Goal: Information Seeking & Learning: Check status

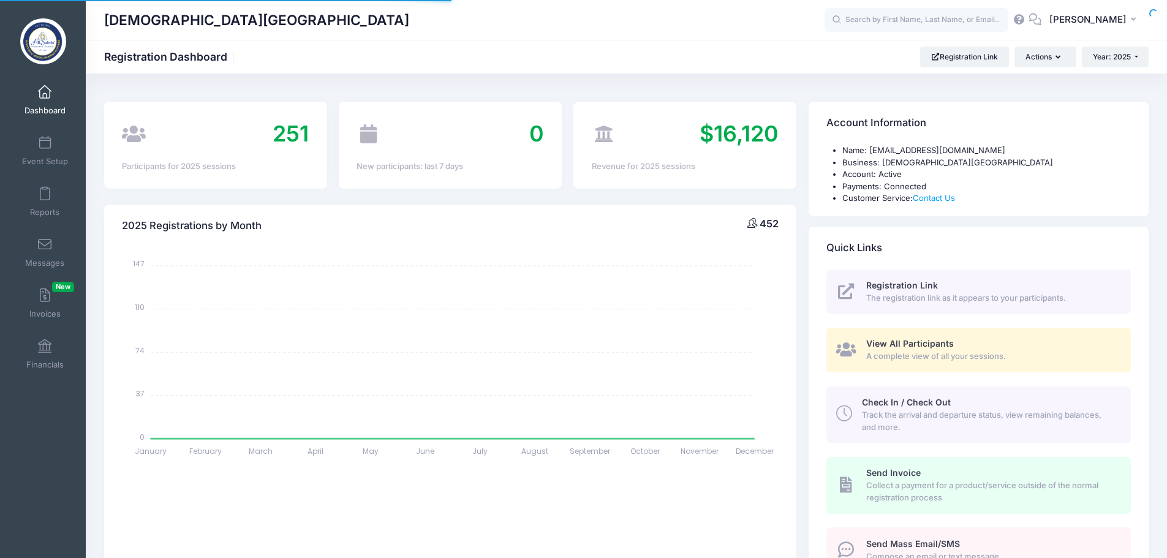
select select
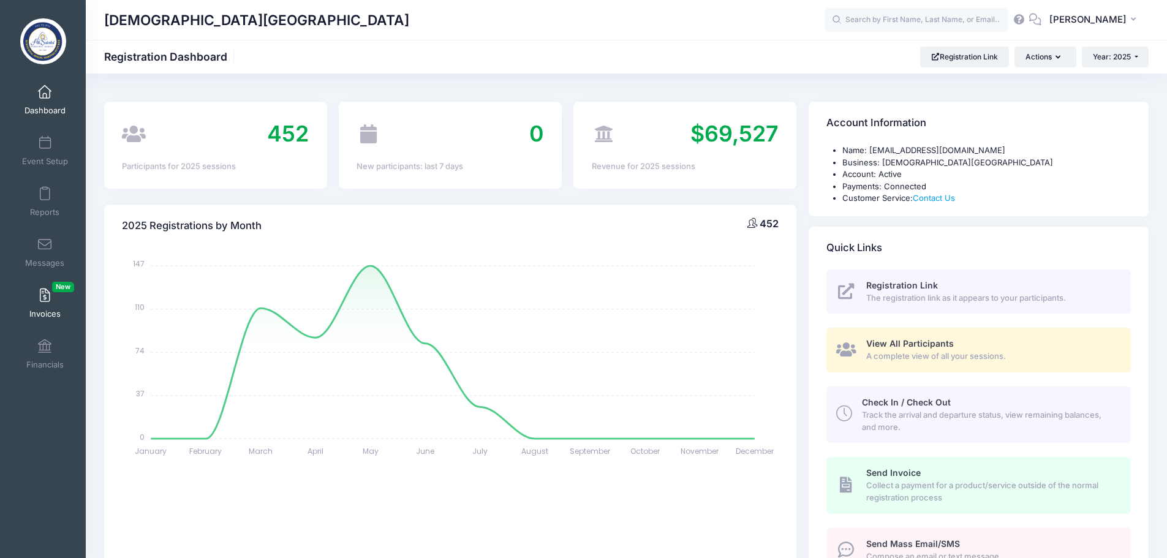
click at [38, 311] on span "Invoices New" at bounding box center [44, 314] width 31 height 10
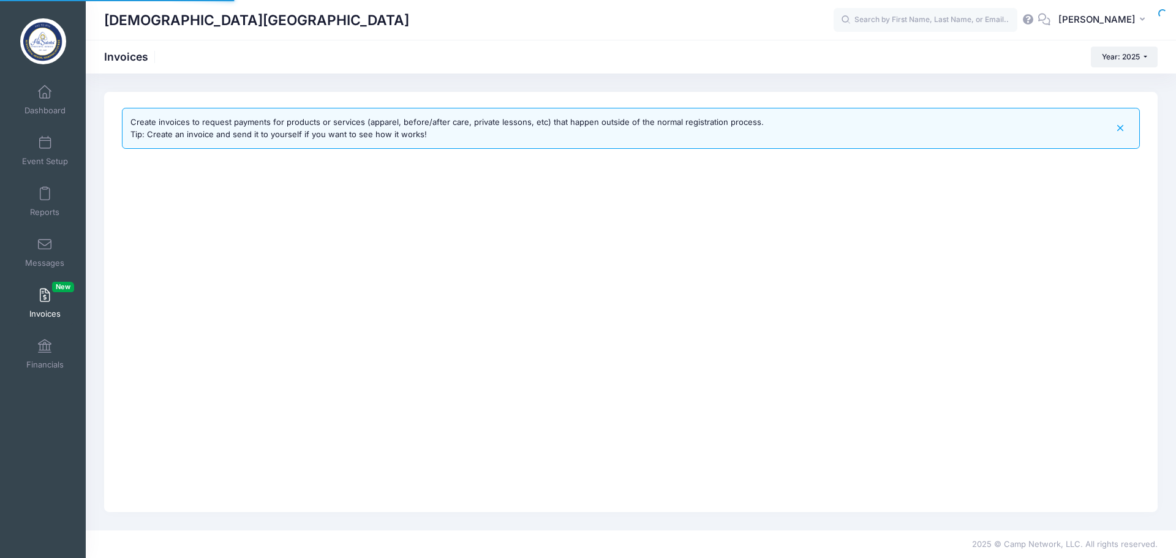
select select
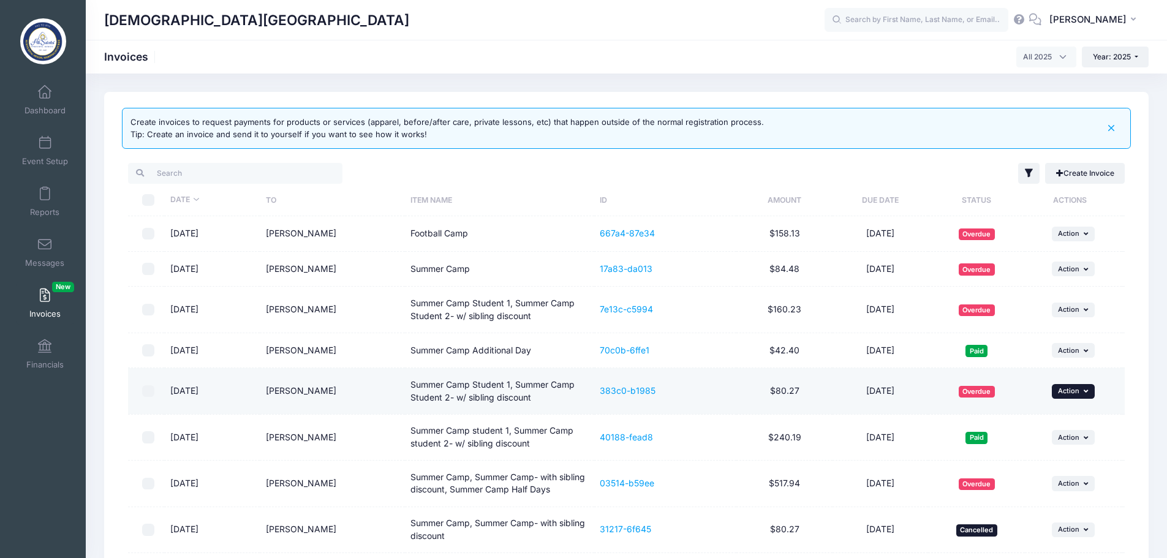
click at [1081, 388] on button "... Action" at bounding box center [1073, 391] width 43 height 15
click at [1060, 465] on link "Cancel" at bounding box center [1055, 465] width 65 height 23
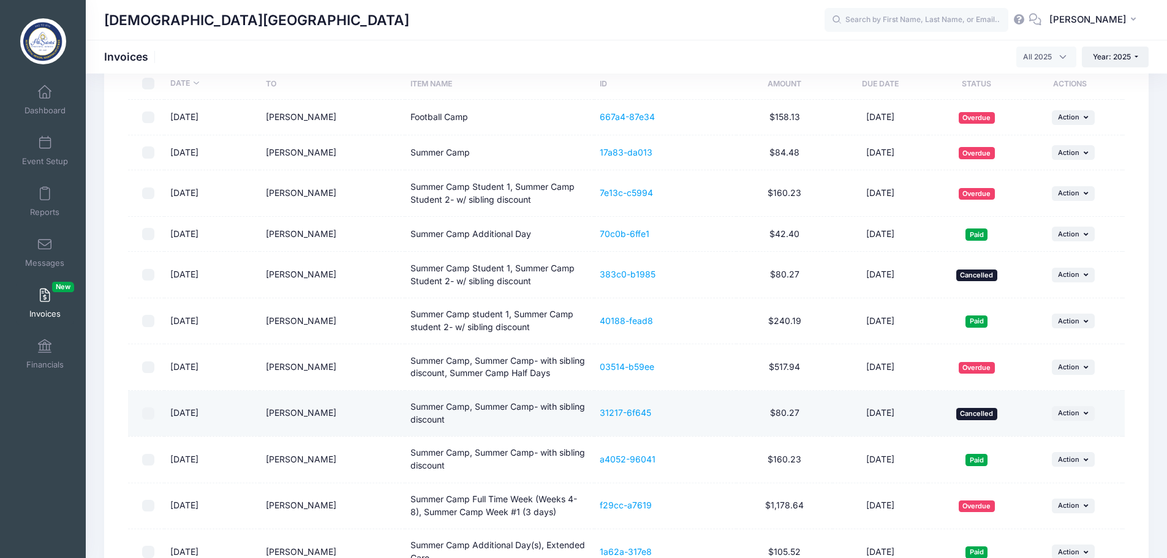
scroll to position [116, 0]
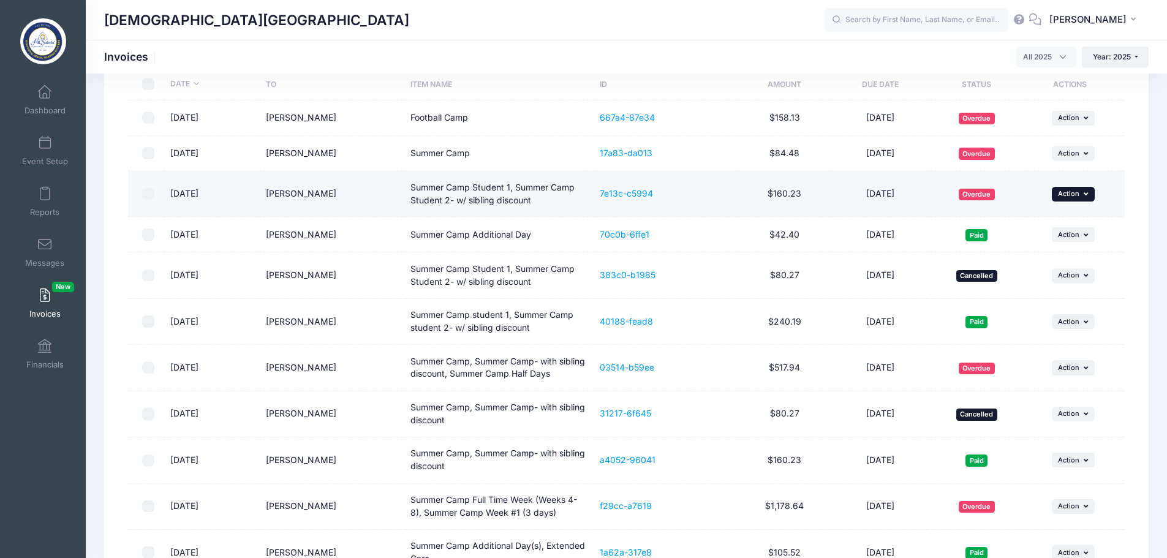
click at [1090, 191] on icon "button" at bounding box center [1086, 193] width 7 height 7
click at [1026, 267] on link "Cancel" at bounding box center [1055, 268] width 65 height 23
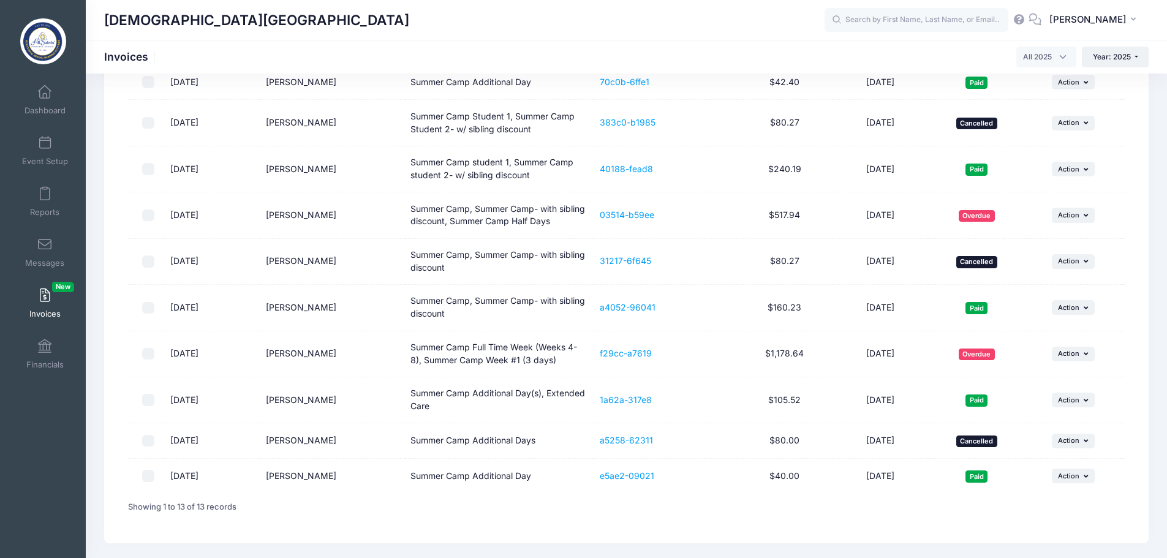
scroll to position [300, 0]
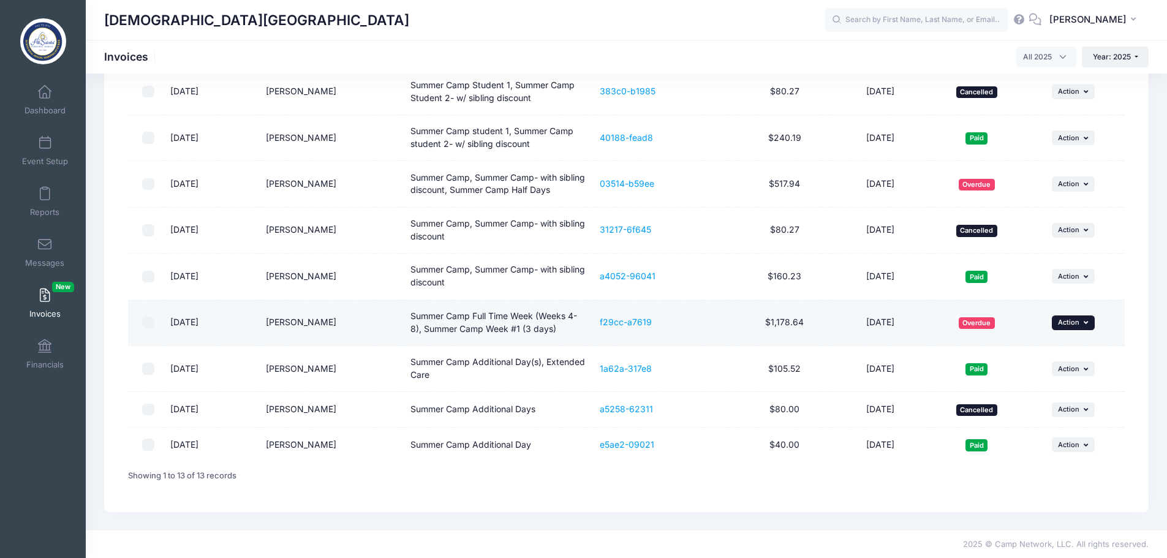
click at [1081, 322] on button "... Action" at bounding box center [1073, 322] width 43 height 15
click at [614, 322] on link "f29cc-a7619" at bounding box center [626, 322] width 52 height 10
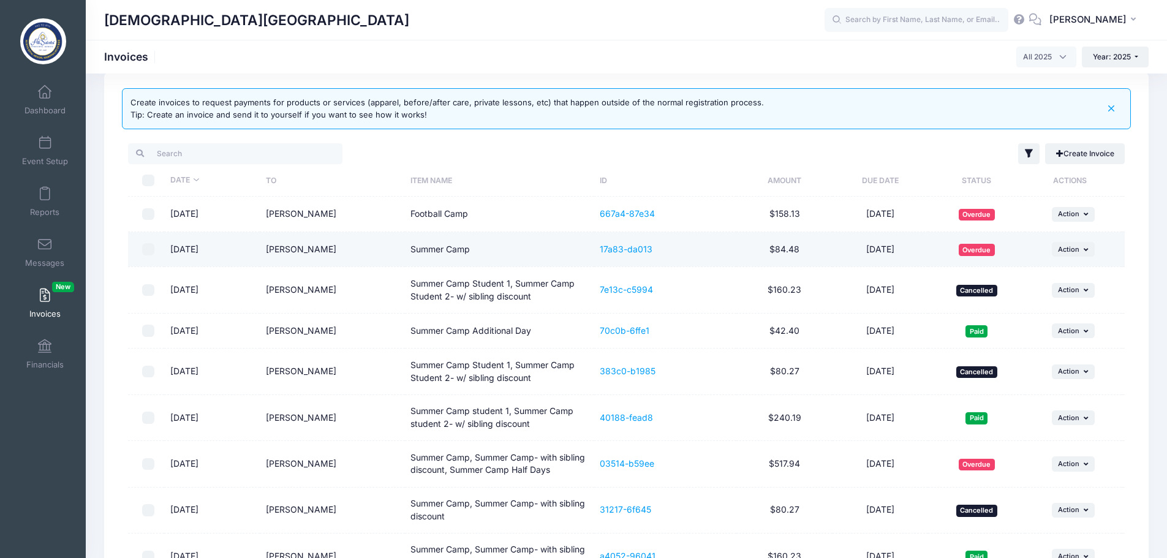
scroll to position [0, 0]
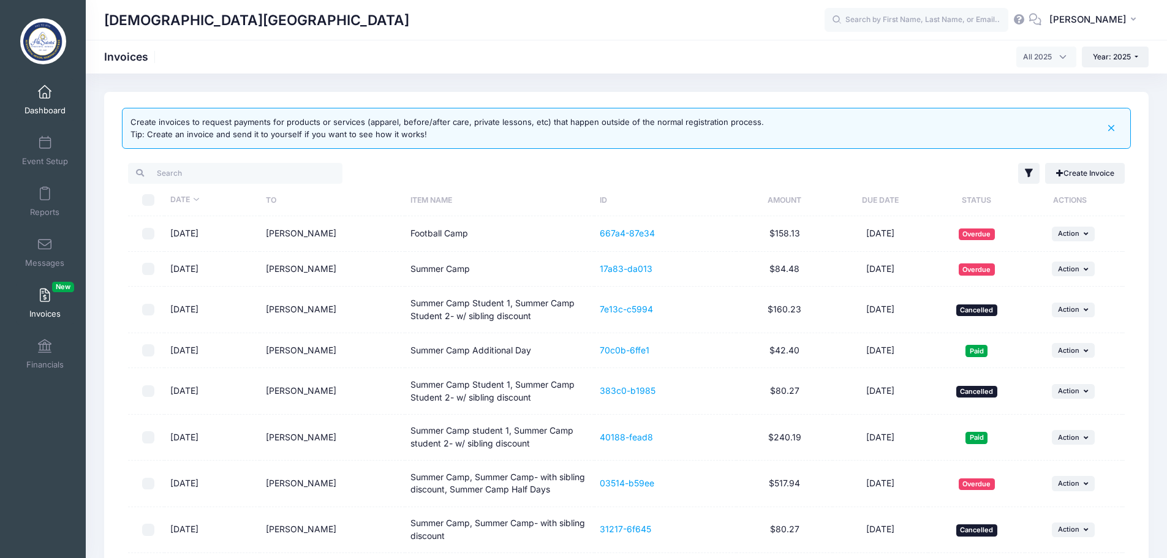
click at [40, 102] on link "Dashboard" at bounding box center [45, 99] width 58 height 43
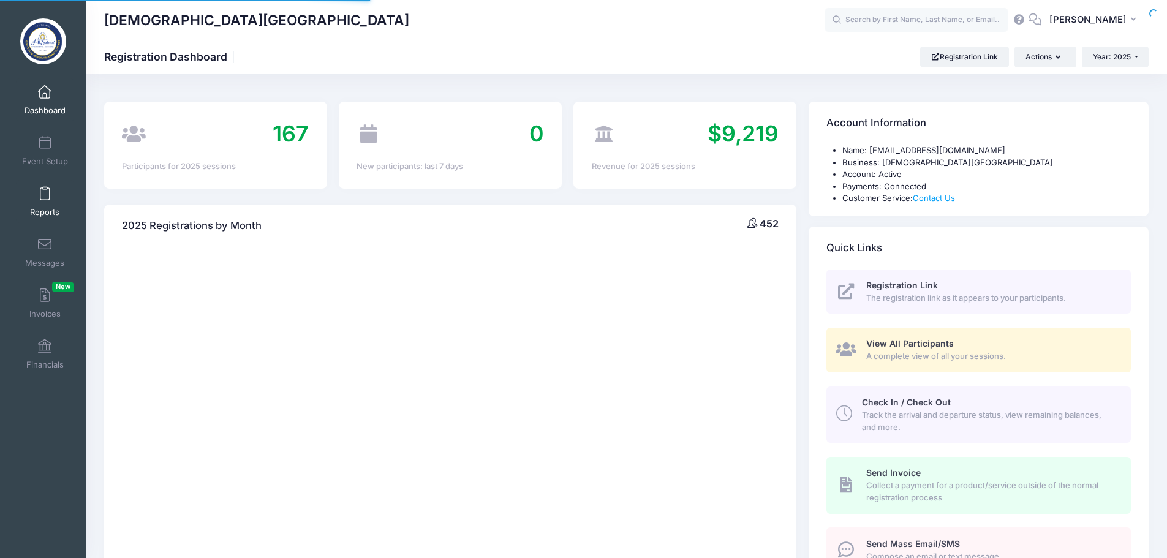
select select
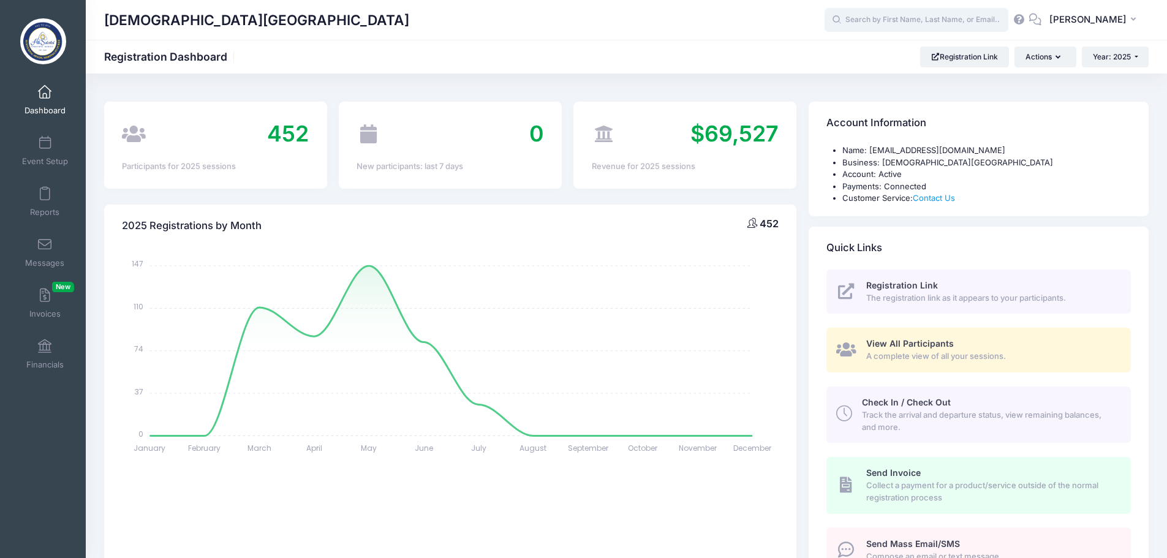
click at [947, 18] on input "text" at bounding box center [916, 20] width 184 height 24
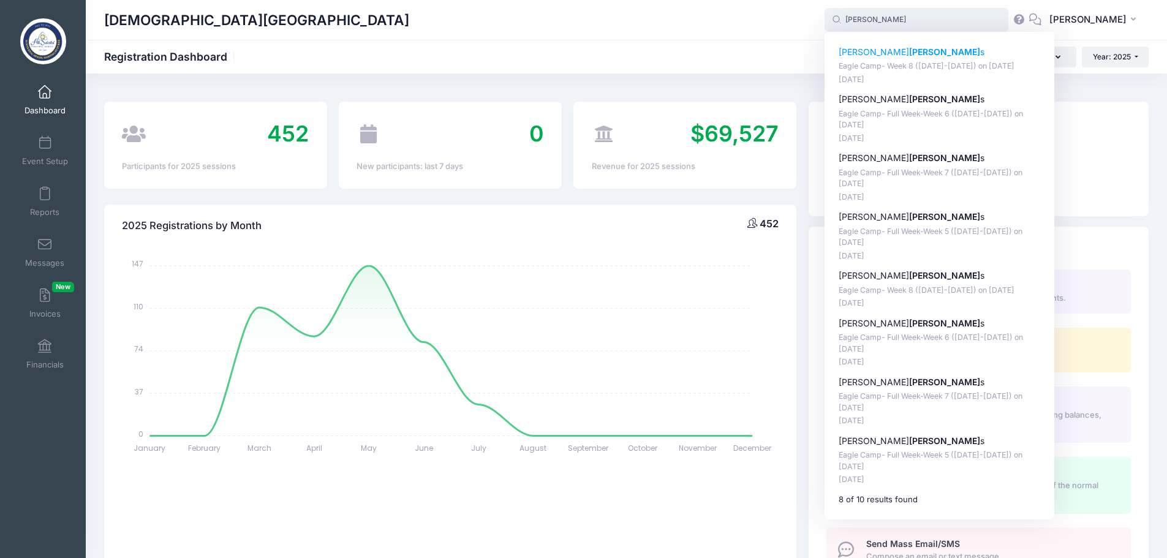
click at [909, 54] on strong "Jenkin" at bounding box center [944, 52] width 71 height 10
type input "Tiernan Jenkins (Eagle Camp- Week 8 (July 28-Aug. 1), Jul-28, 2025)"
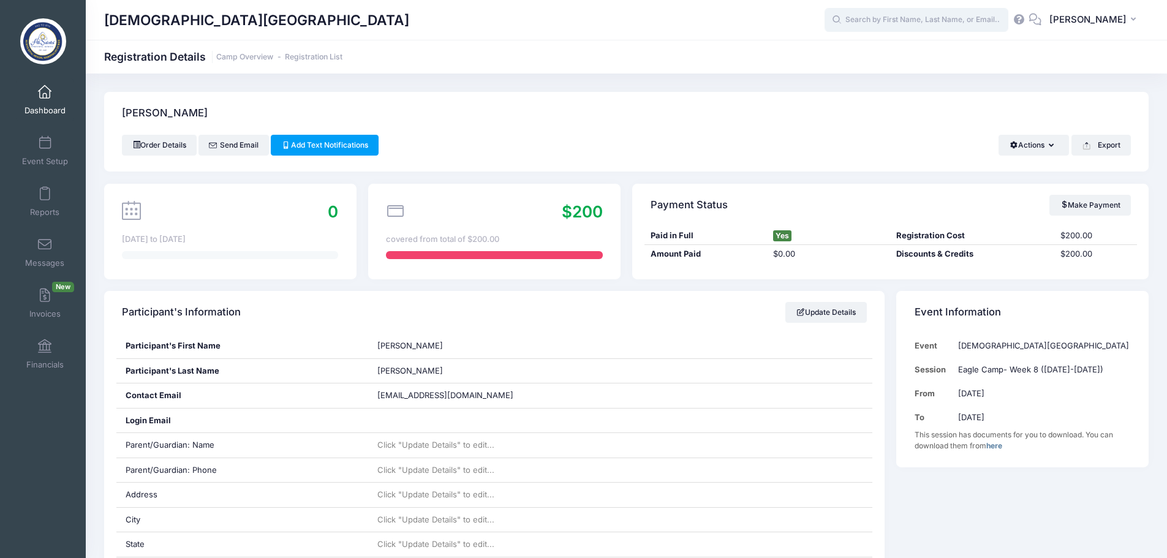
click at [910, 23] on input "text" at bounding box center [916, 20] width 184 height 24
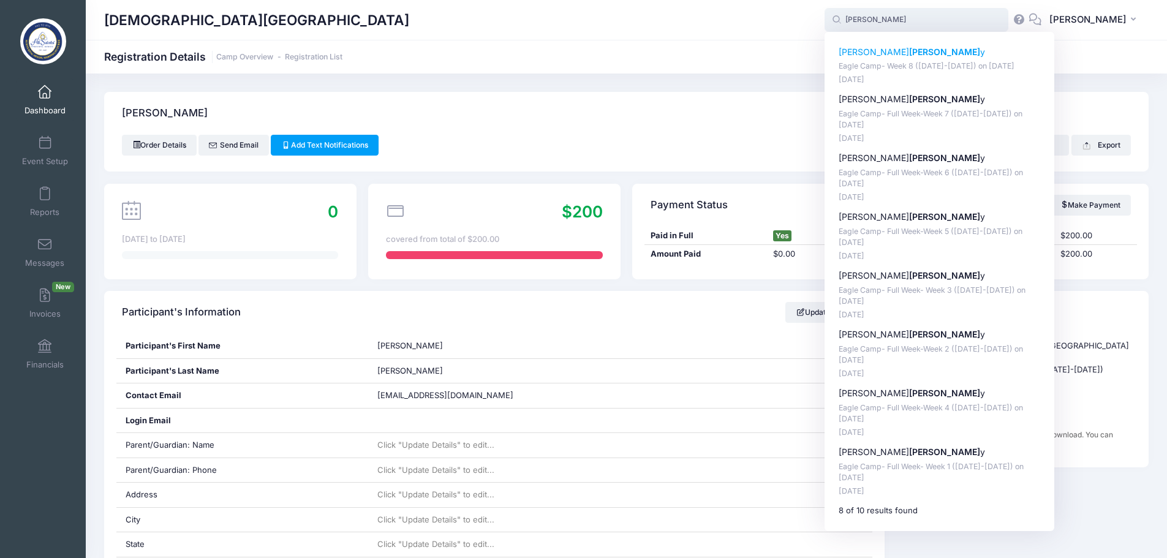
click at [909, 49] on strong "[PERSON_NAME]" at bounding box center [944, 52] width 71 height 10
type input "Olivia Kelly (Eagle Camp- Week 8 (July 28-Aug. 1), Jul-28, 2025)"
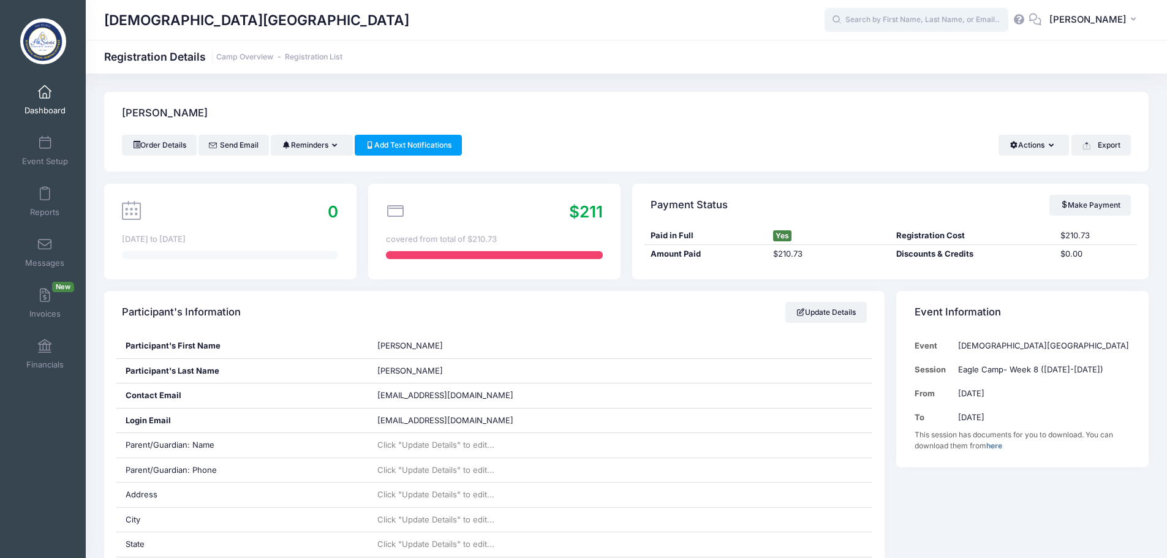
click at [948, 20] on input "text" at bounding box center [916, 20] width 184 height 24
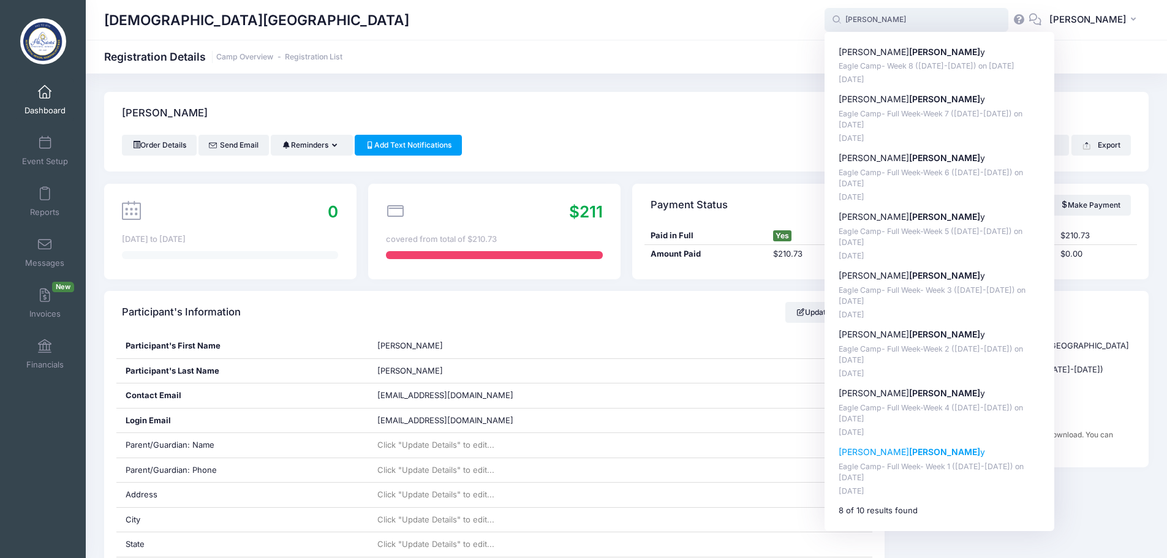
click at [909, 454] on strong "Kell" at bounding box center [944, 451] width 71 height 10
type input "Olivia Kelly (Eagle Camp- Full Week- Week 1 (June 2-6), Jun-02, 2025)"
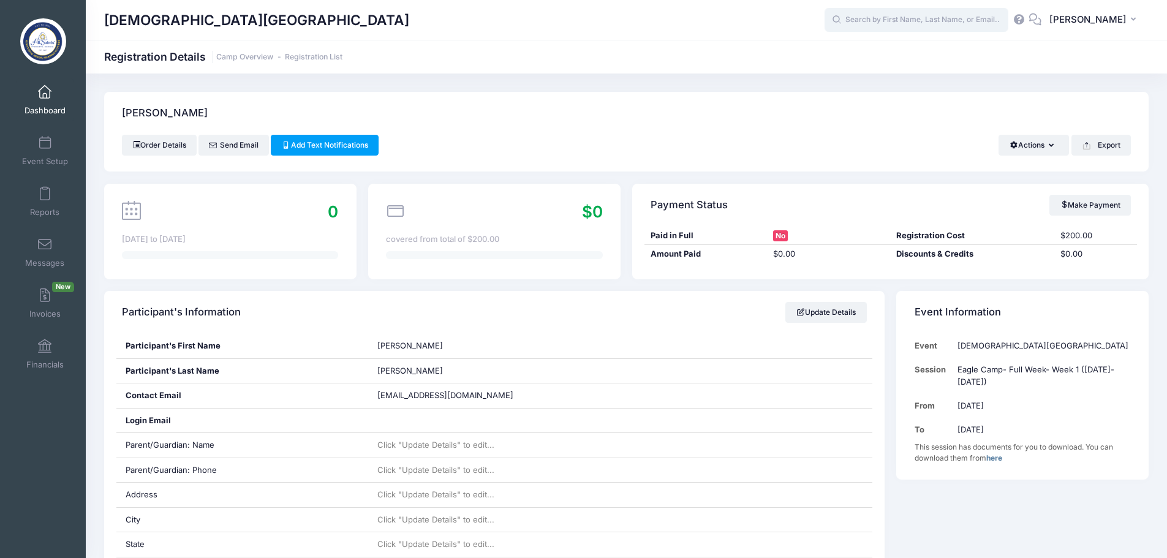
click at [903, 18] on input "text" at bounding box center [916, 20] width 184 height 24
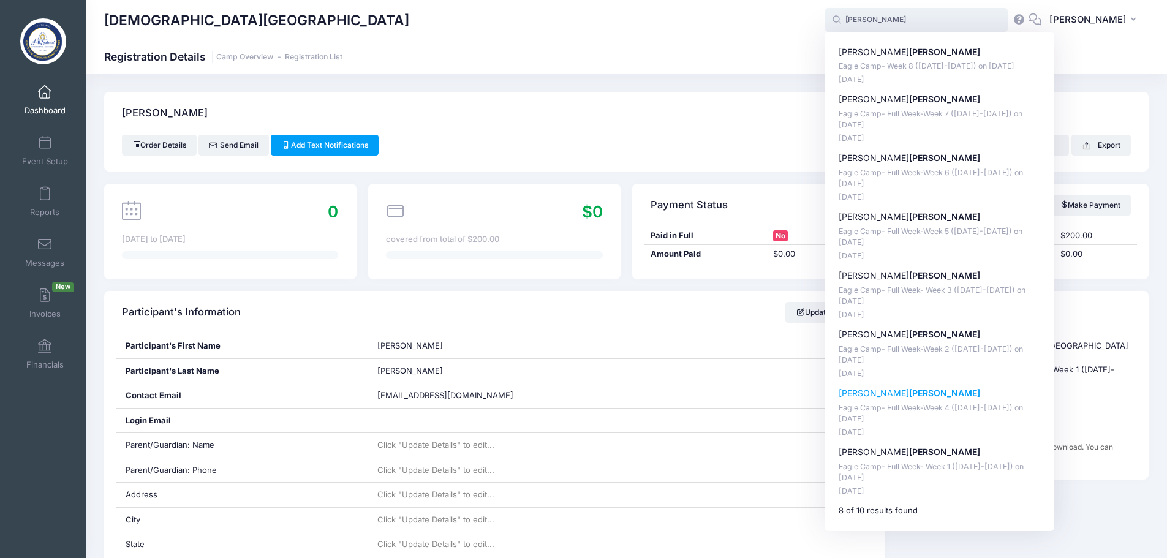
click at [875, 397] on p "Olivia Kelly" at bounding box center [939, 393] width 202 height 13
type input "Olivia Kelly (Eagle Camp- Full Week-Week 4 (June 23-27), Jun-23, 2025)"
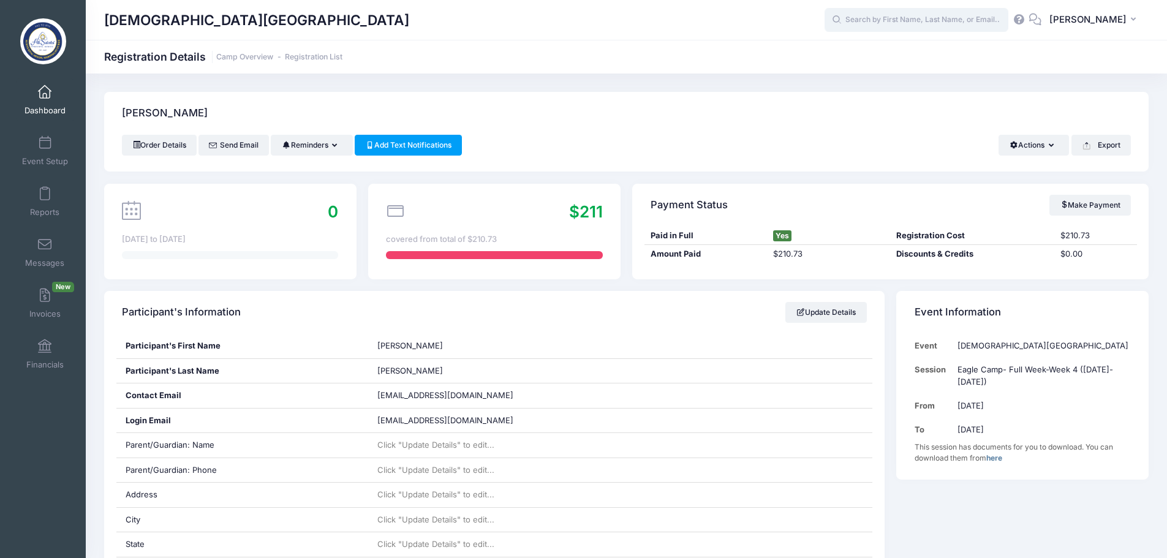
click at [920, 20] on input "text" at bounding box center [916, 20] width 184 height 24
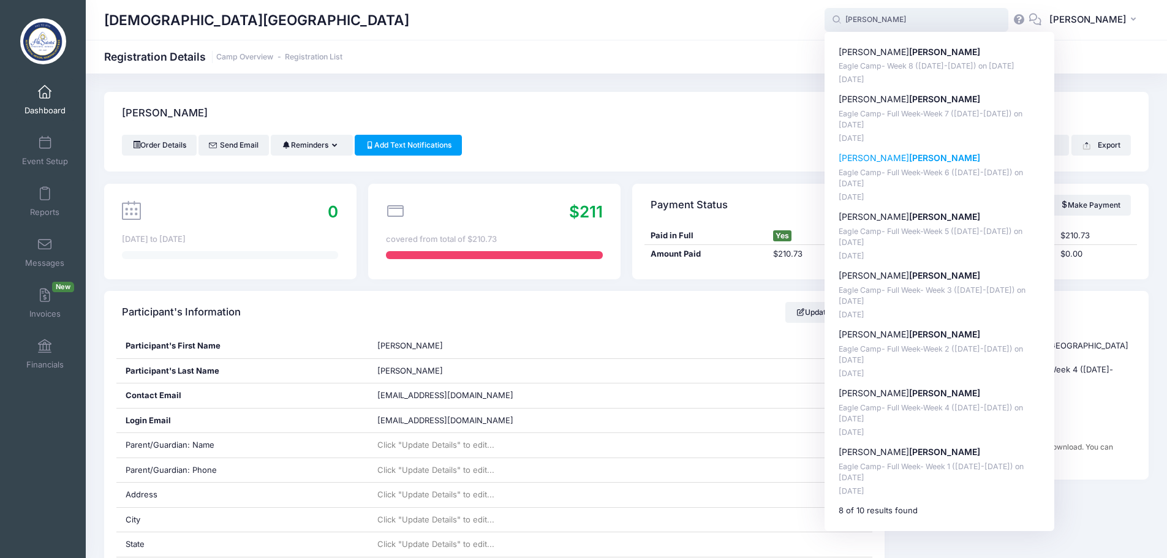
click at [909, 160] on strong "Kelly" at bounding box center [944, 158] width 71 height 10
type input "Olivia Kelly (Eagle Camp- Full Week-Week 6 (July 14-18), Jul-14, 2025)"
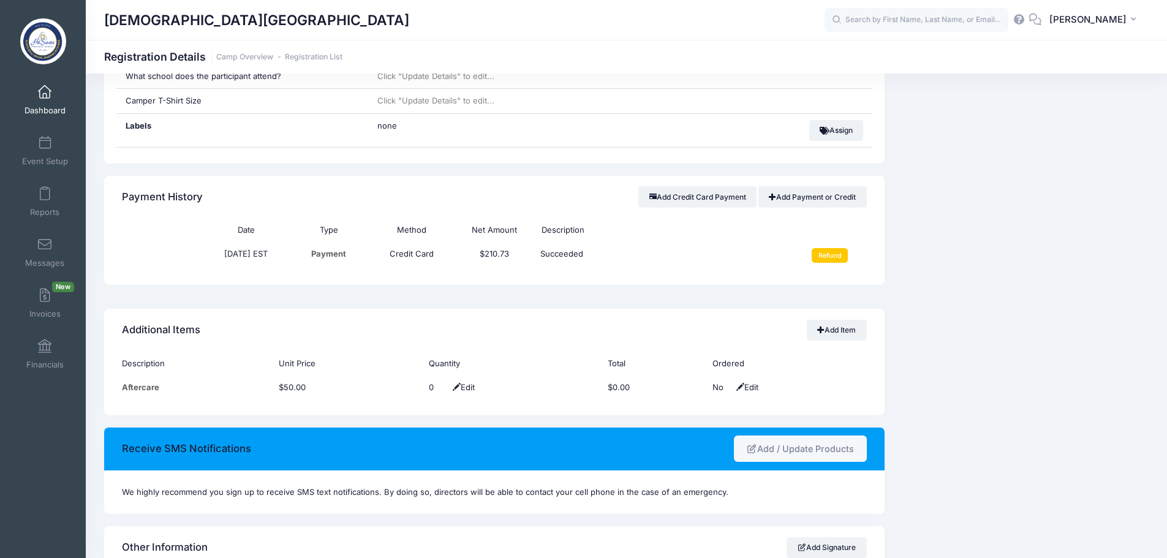
scroll to position [796, 0]
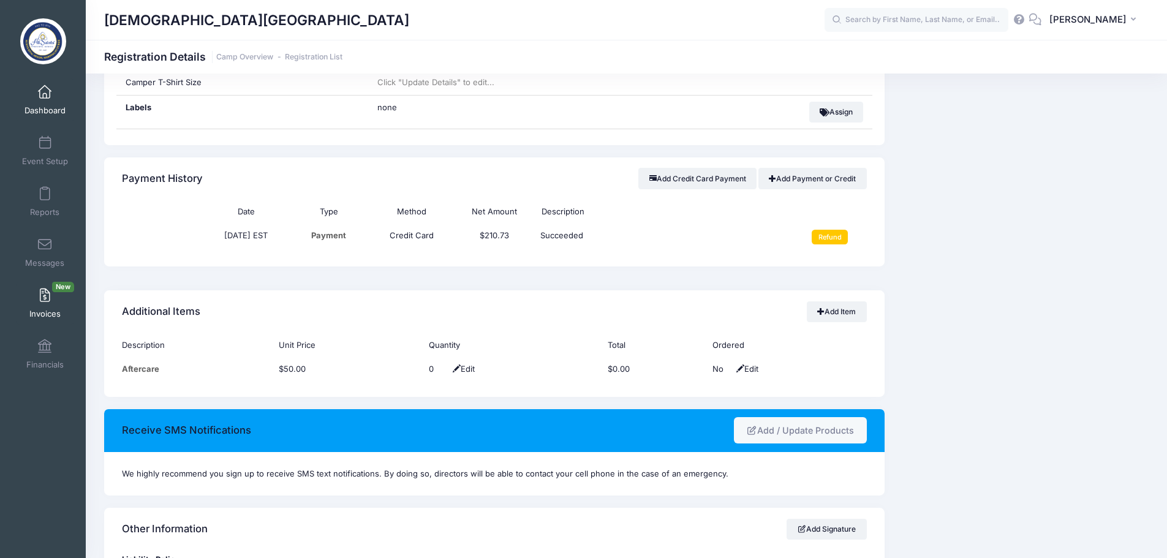
drag, startPoint x: 37, startPoint y: 352, endPoint x: 59, endPoint y: 320, distance: 38.2
click at [45, 352] on span at bounding box center [45, 346] width 0 height 13
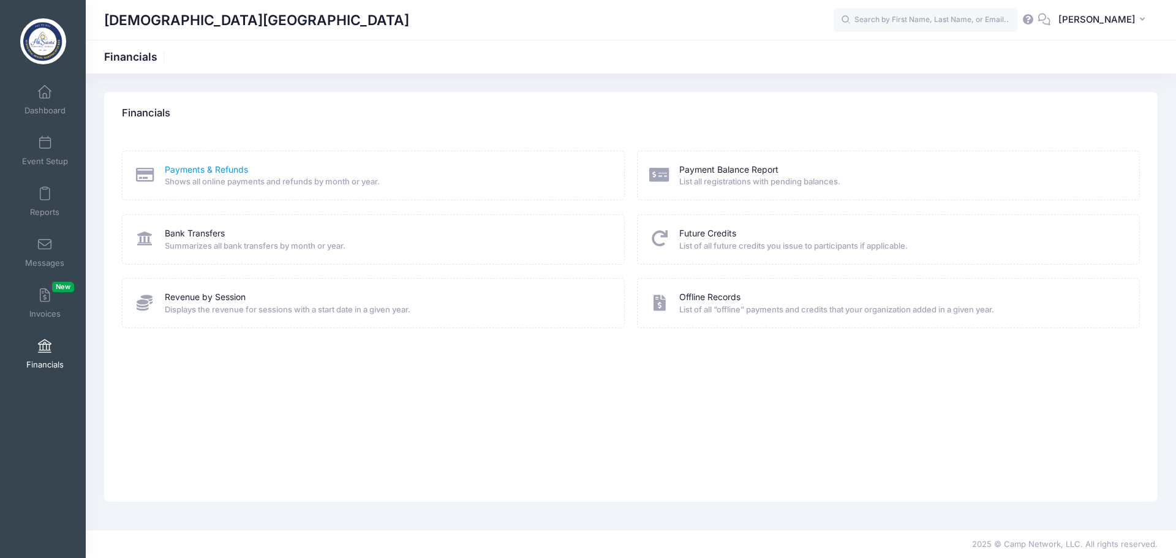
click at [224, 168] on link "Payments & Refunds" at bounding box center [206, 170] width 83 height 13
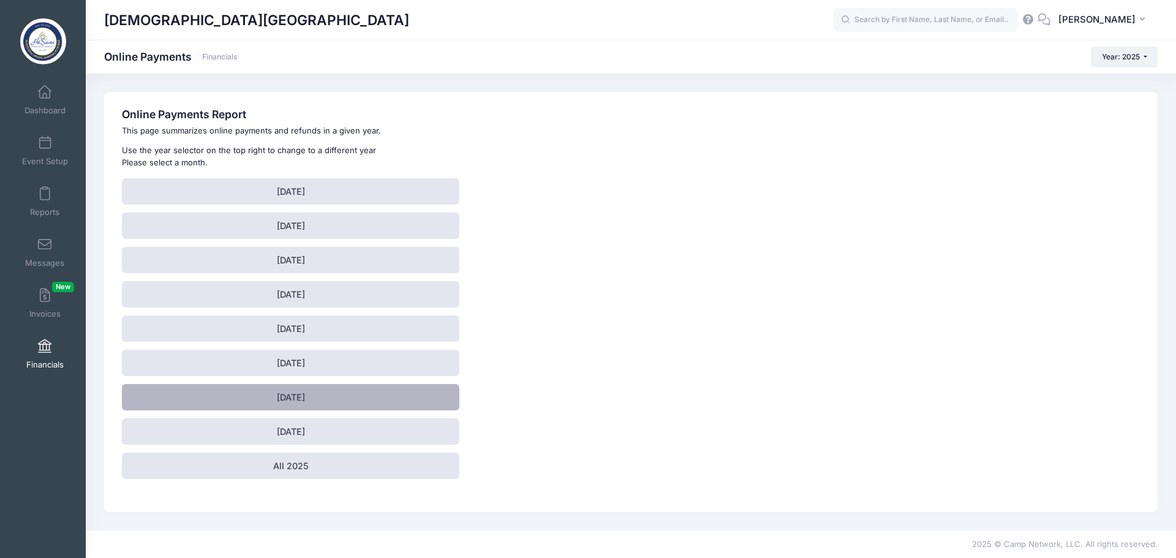
click at [314, 393] on link "[DATE]" at bounding box center [290, 397] width 337 height 26
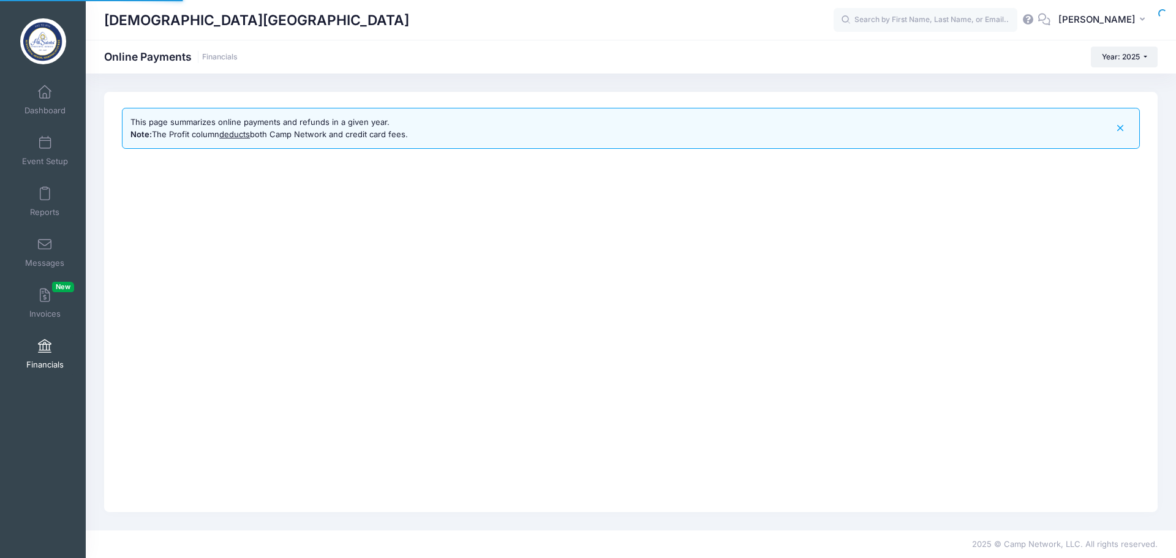
select select "10"
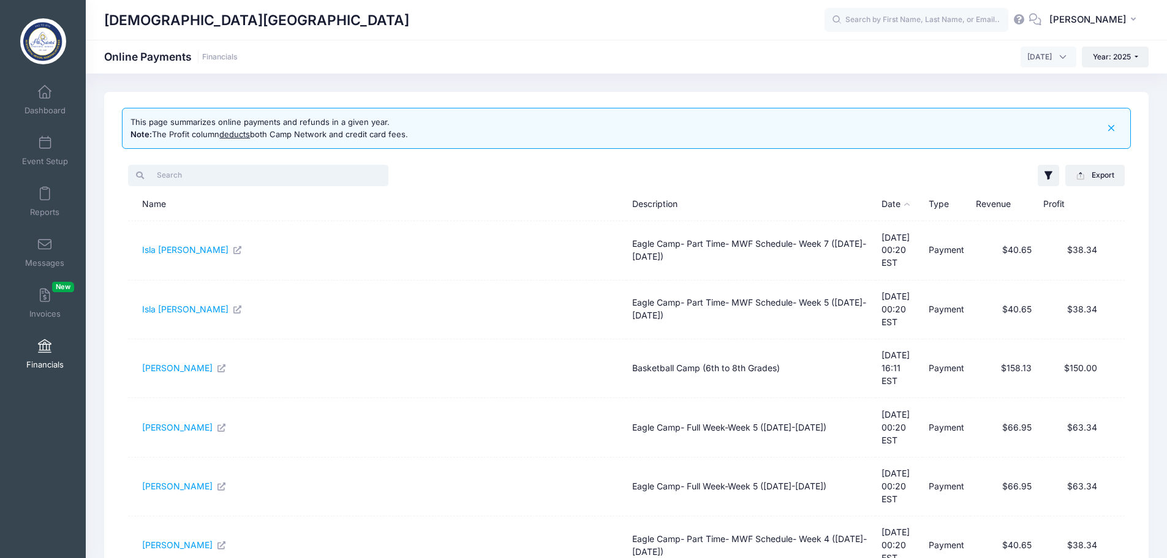
click at [227, 177] on input "search" at bounding box center [258, 175] width 260 height 21
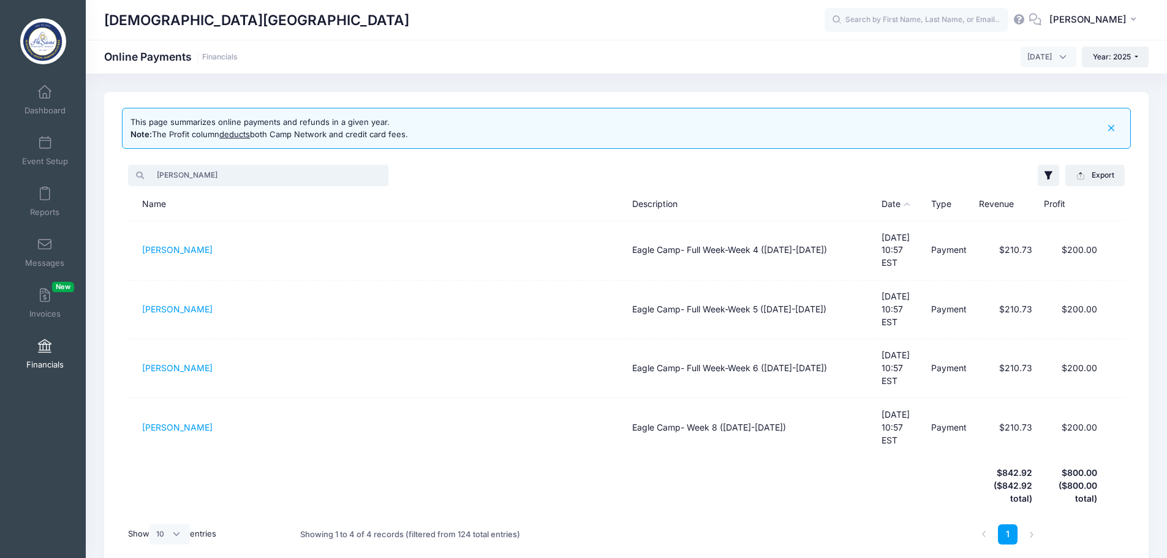
type input "olivia"
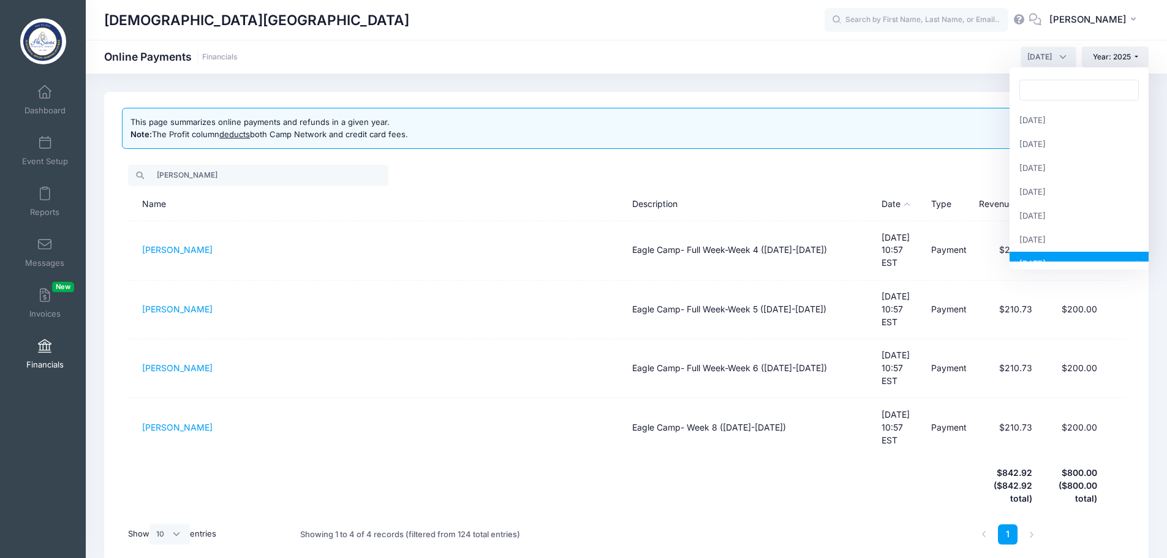
click at [1039, 55] on span "[DATE]" at bounding box center [1039, 56] width 24 height 11
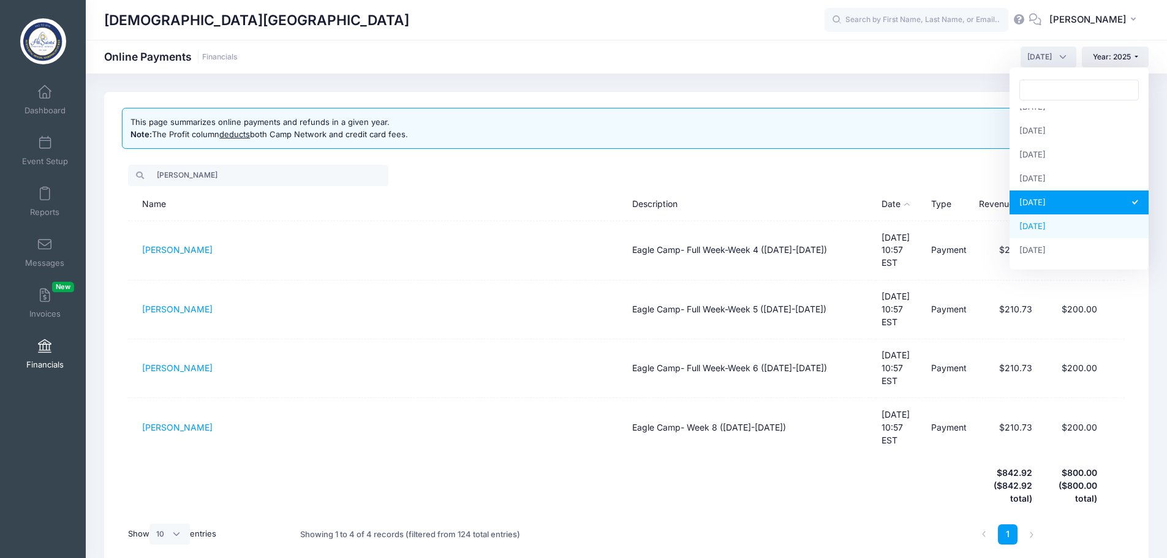
select select "8"
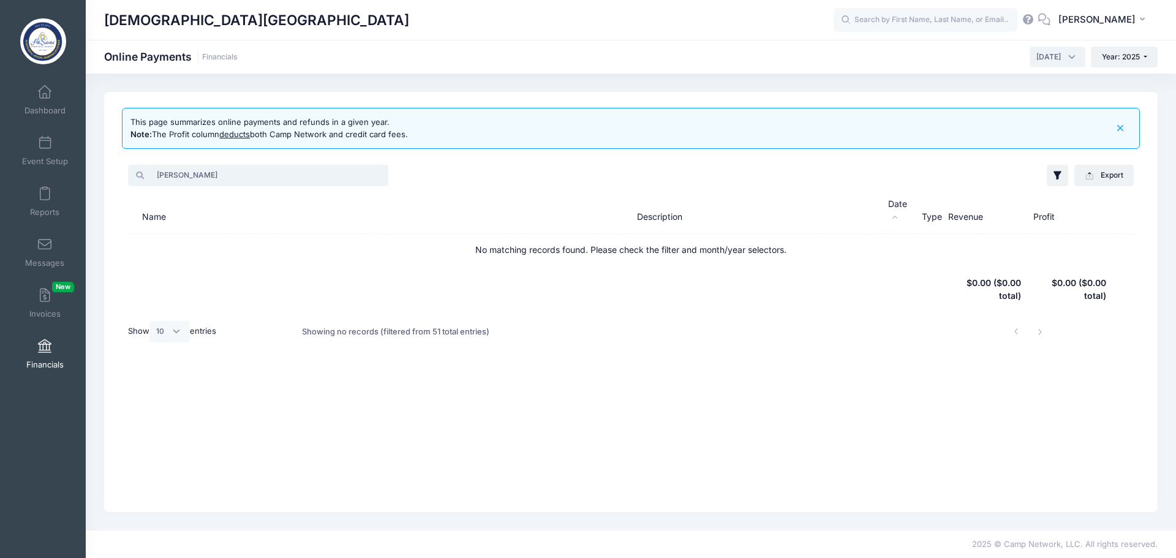
drag, startPoint x: 197, startPoint y: 175, endPoint x: 85, endPoint y: 170, distance: 112.8
click at [90, 171] on div "This page summarizes online payments and refunds in a given year. Note: The Pro…" at bounding box center [631, 302] width 1090 height 420
type input "o"
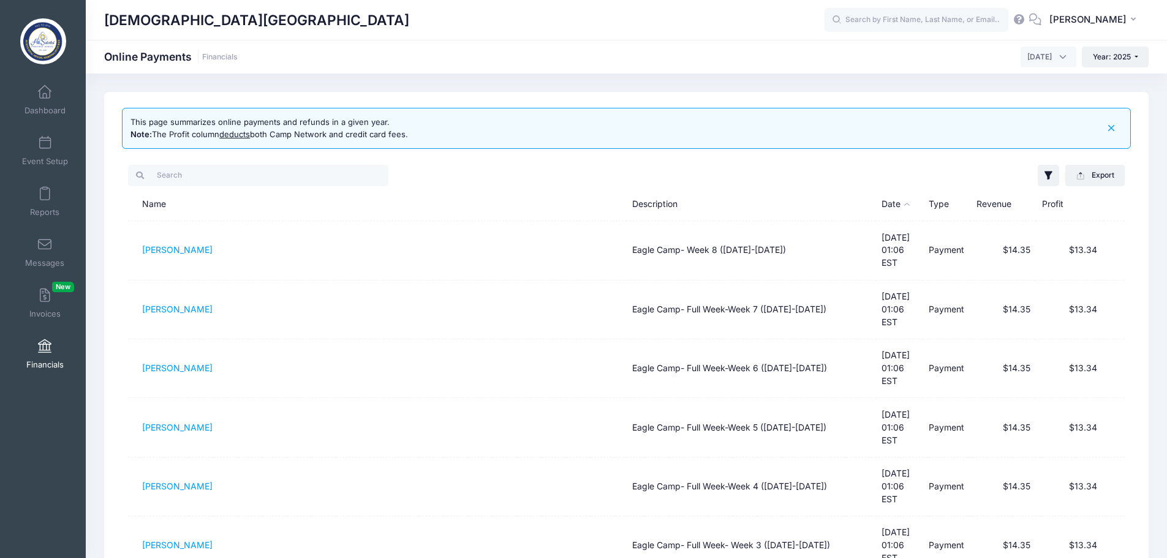
click at [1027, 56] on span "August 2025" at bounding box center [1039, 56] width 24 height 11
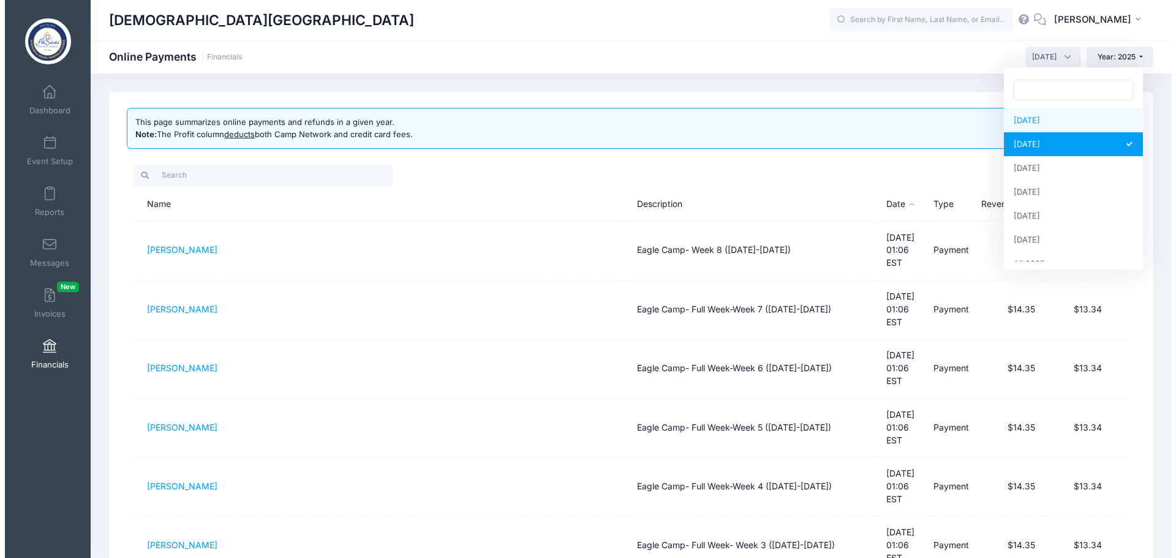
scroll to position [82, 0]
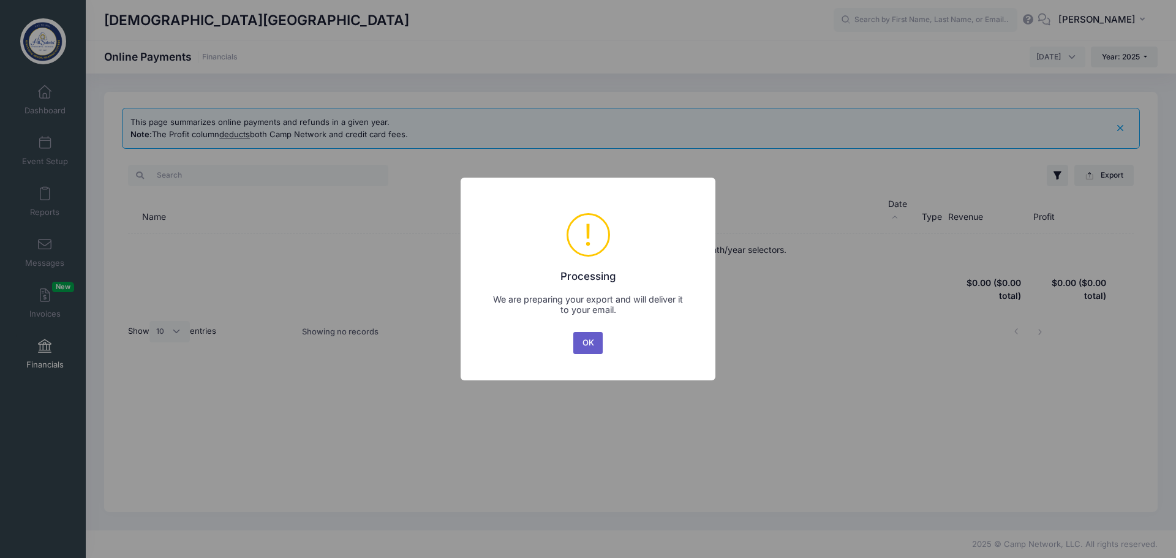
click at [595, 348] on button "OK" at bounding box center [587, 343] width 29 height 22
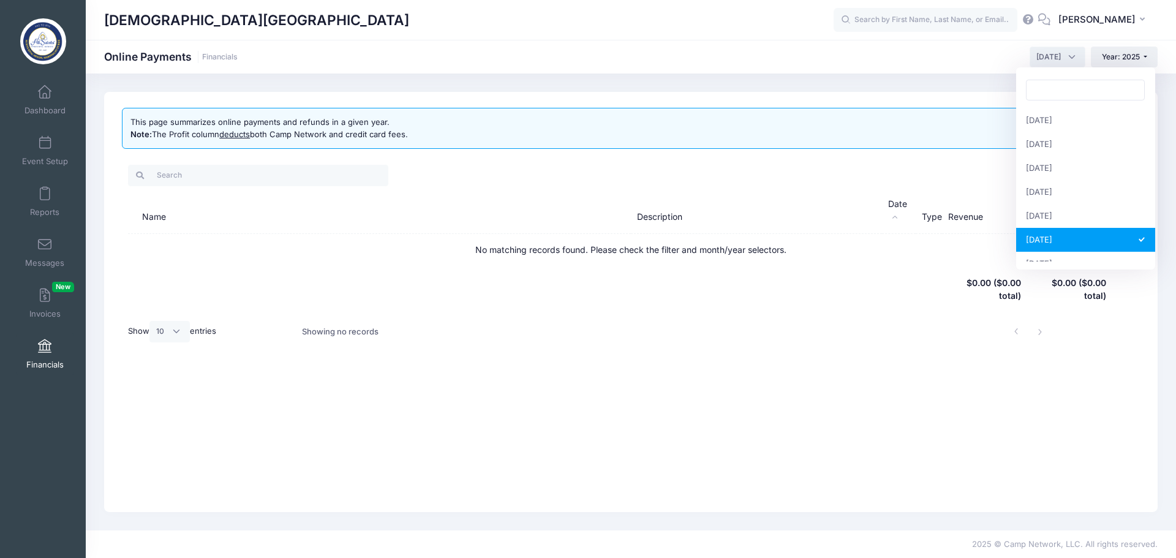
click at [1039, 58] on span "June 2025" at bounding box center [1048, 56] width 24 height 11
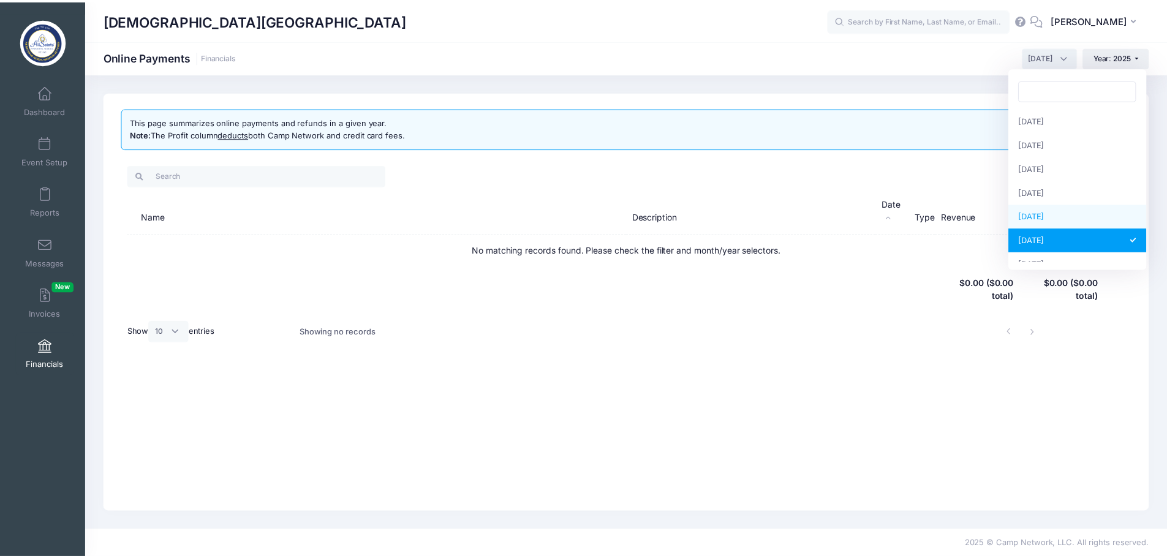
scroll to position [61, 0]
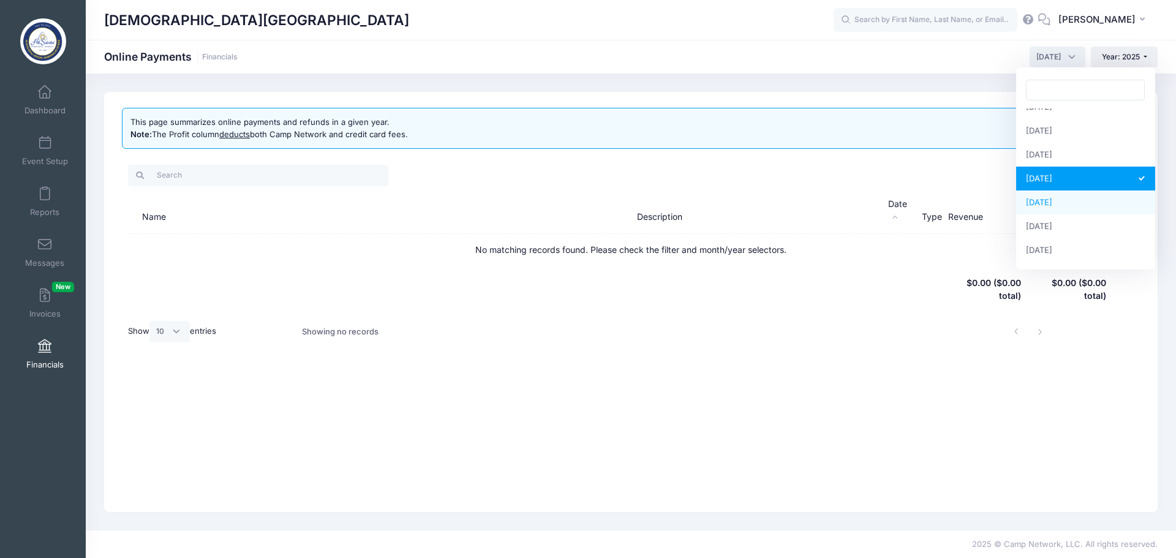
select select "7"
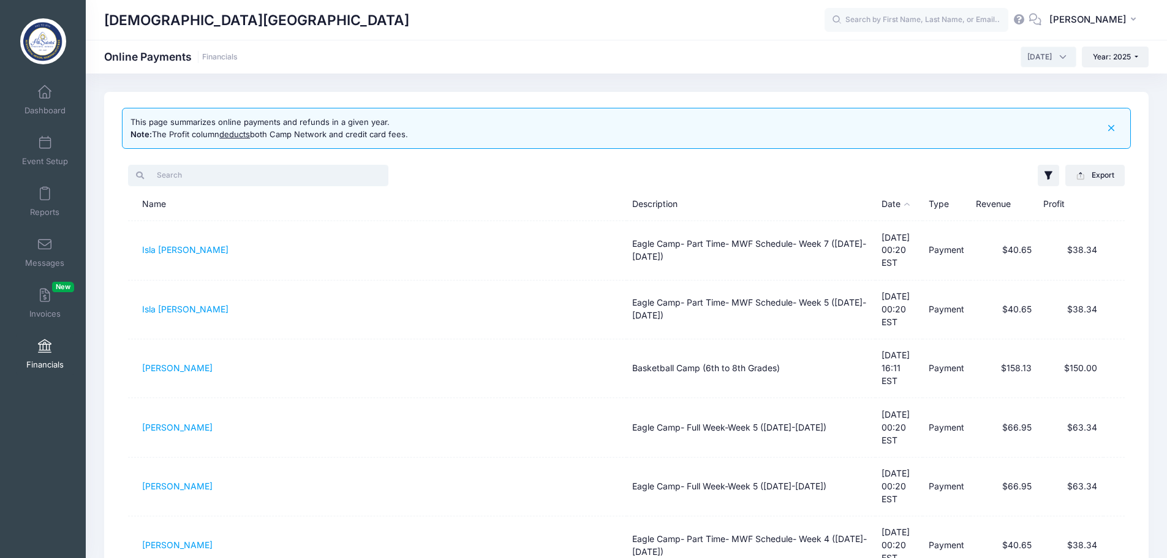
click at [242, 184] on input "search" at bounding box center [258, 175] width 260 height 21
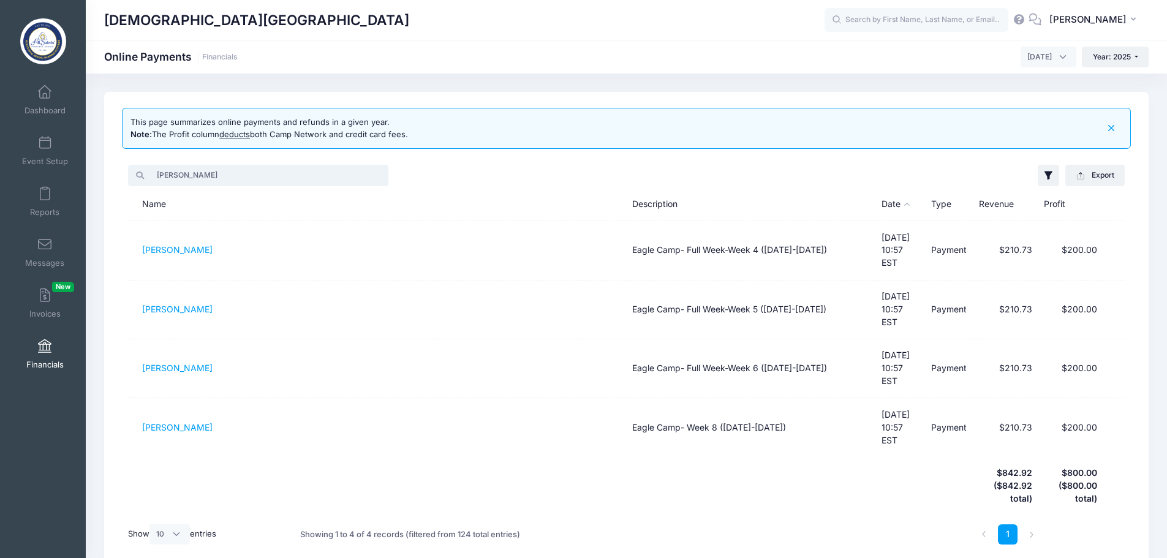
type input "olivia"
click at [1034, 56] on span "July 2025" at bounding box center [1039, 56] width 24 height 11
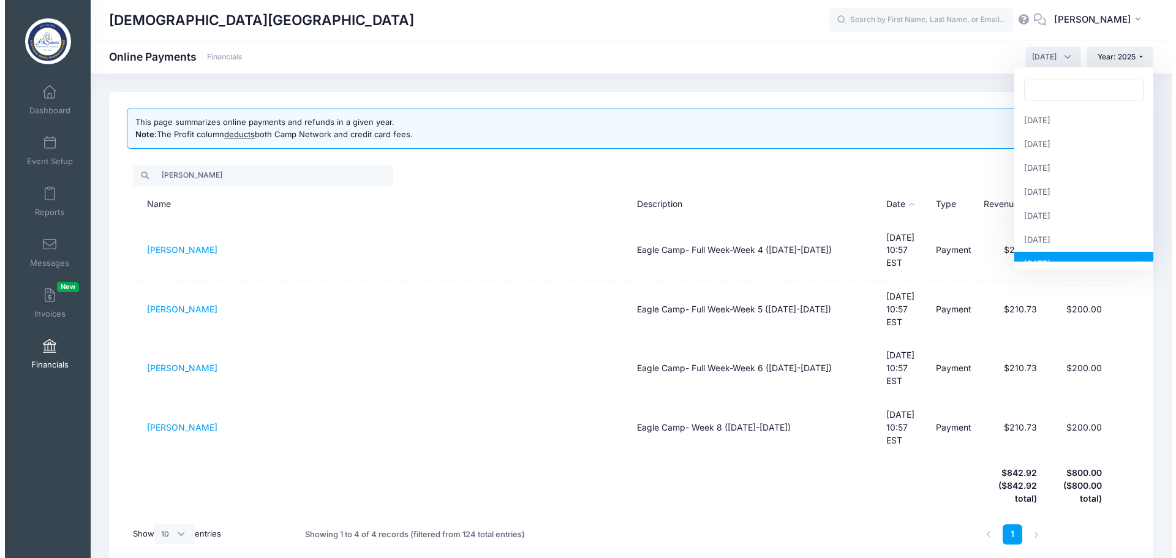
scroll to position [119, 0]
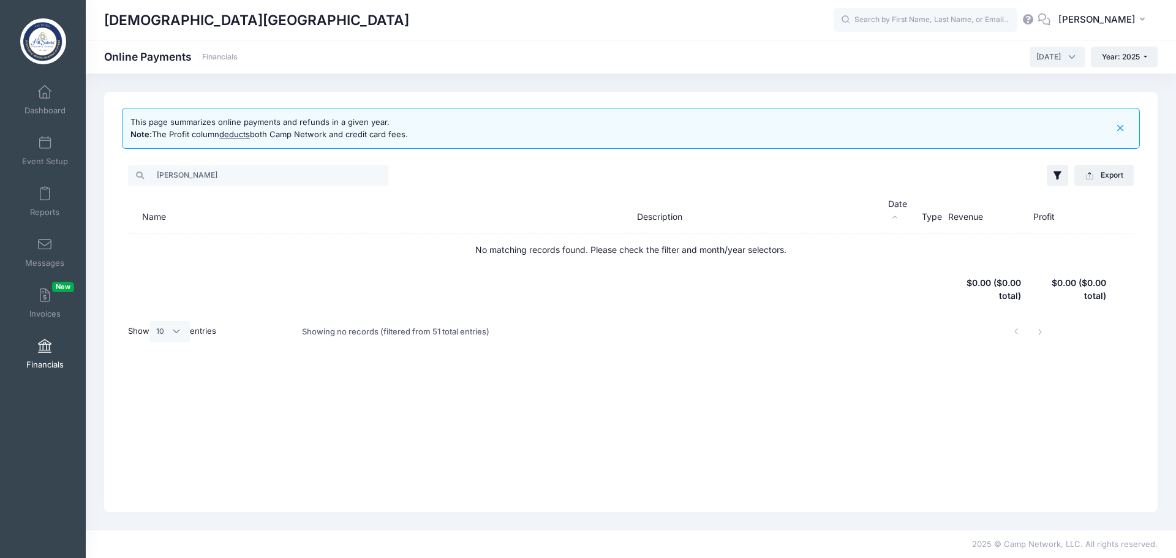
click at [1036, 59] on span "August 2025" at bounding box center [1048, 56] width 24 height 11
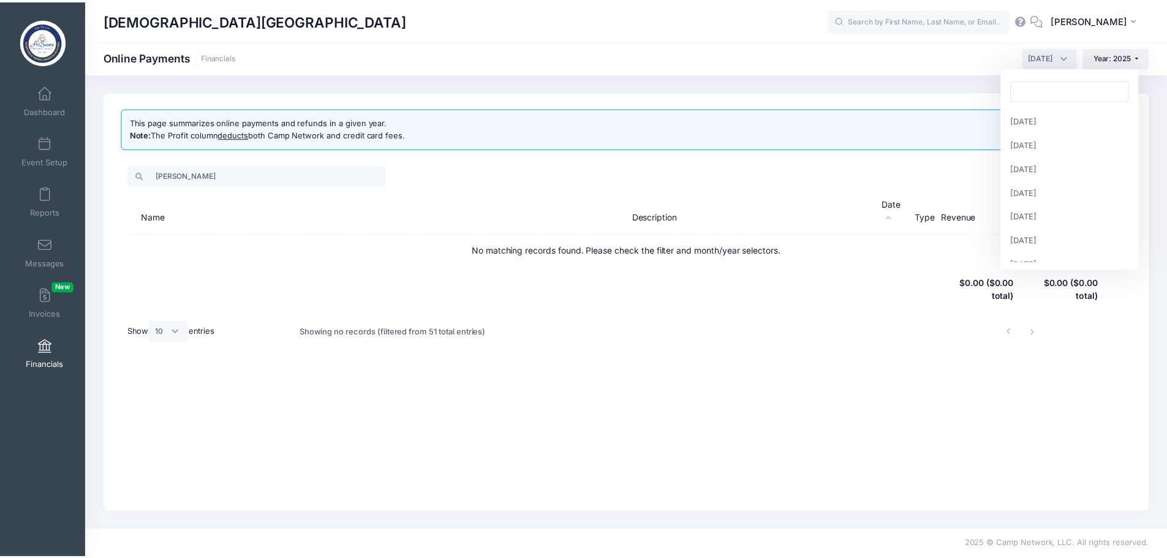
scroll to position [143, 0]
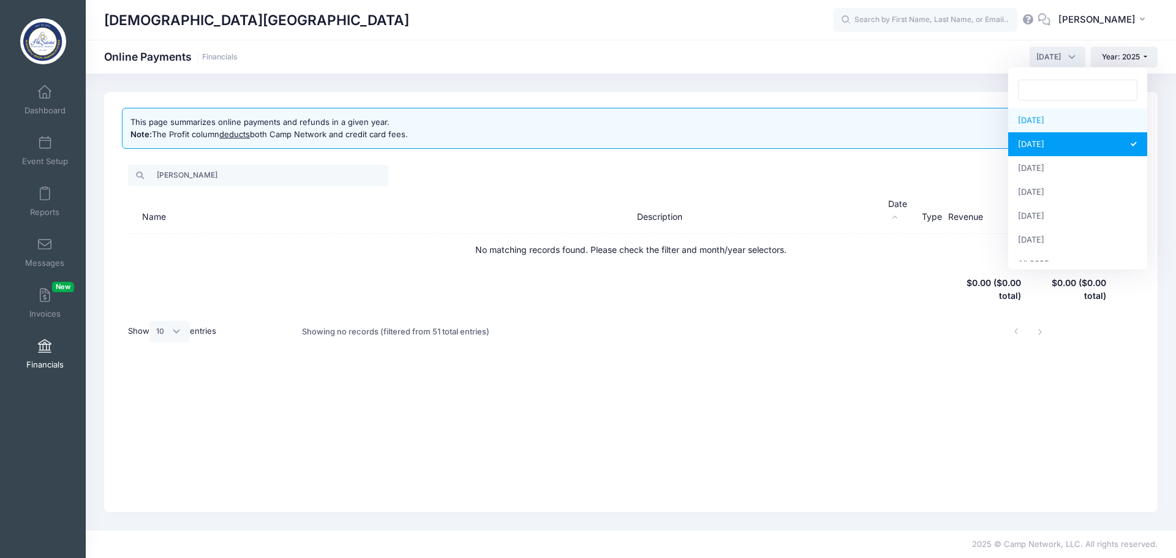
select select "7"
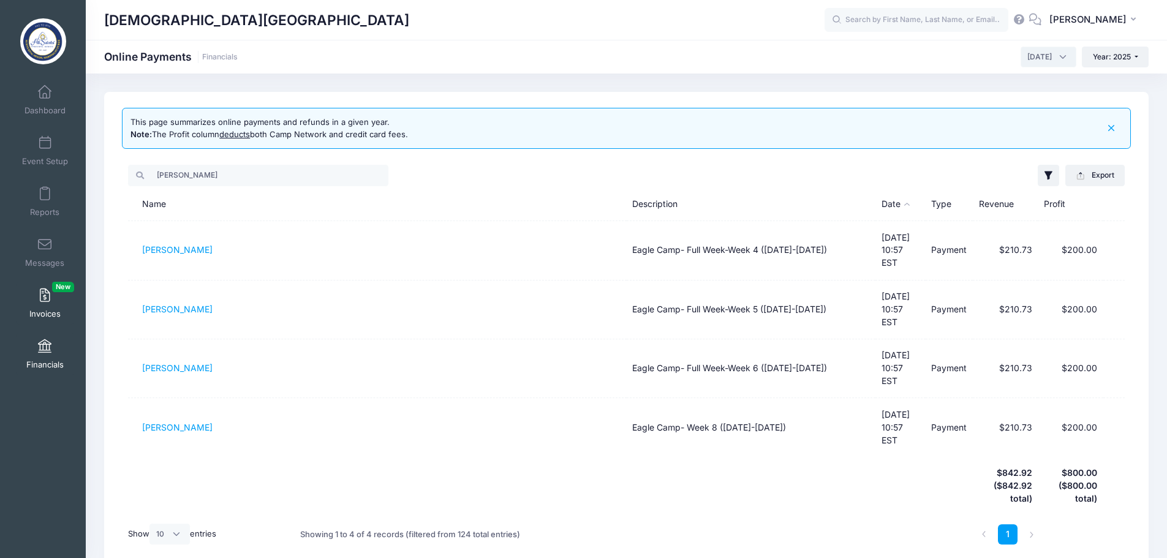
click at [45, 293] on span at bounding box center [45, 295] width 0 height 13
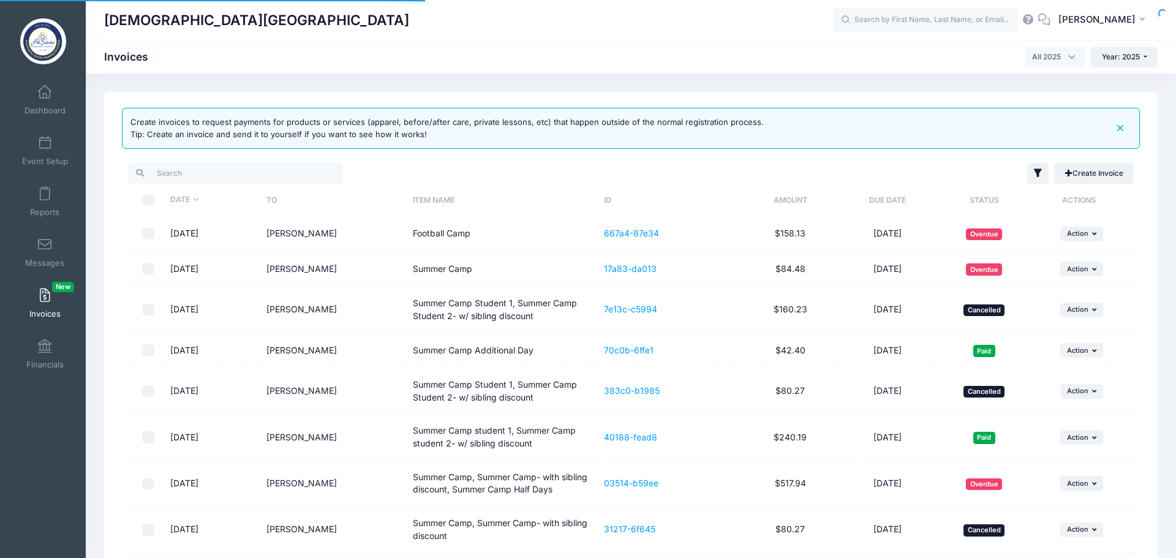
select select
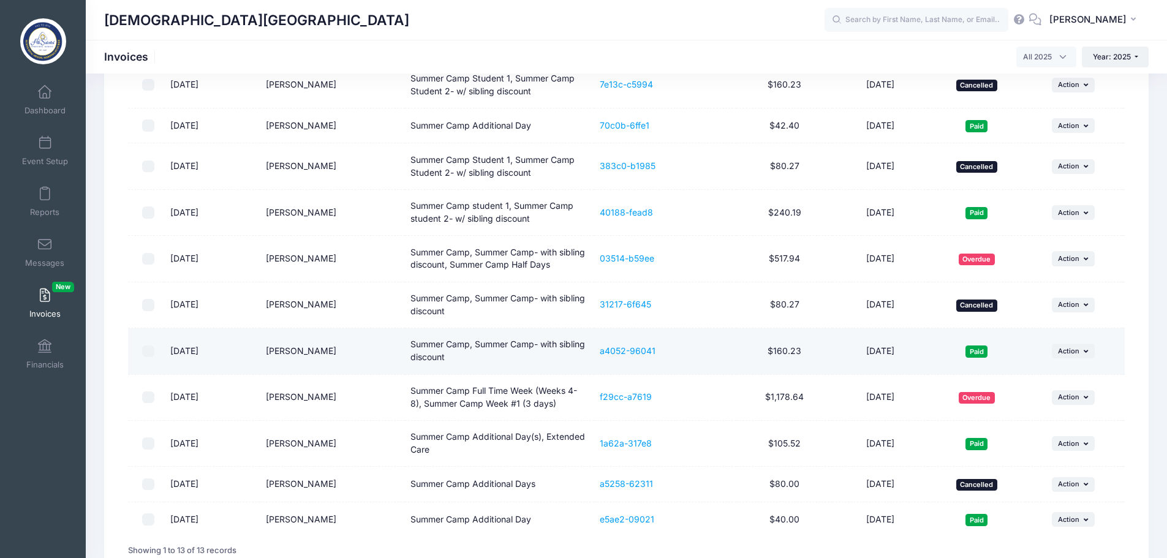
scroll to position [245, 0]
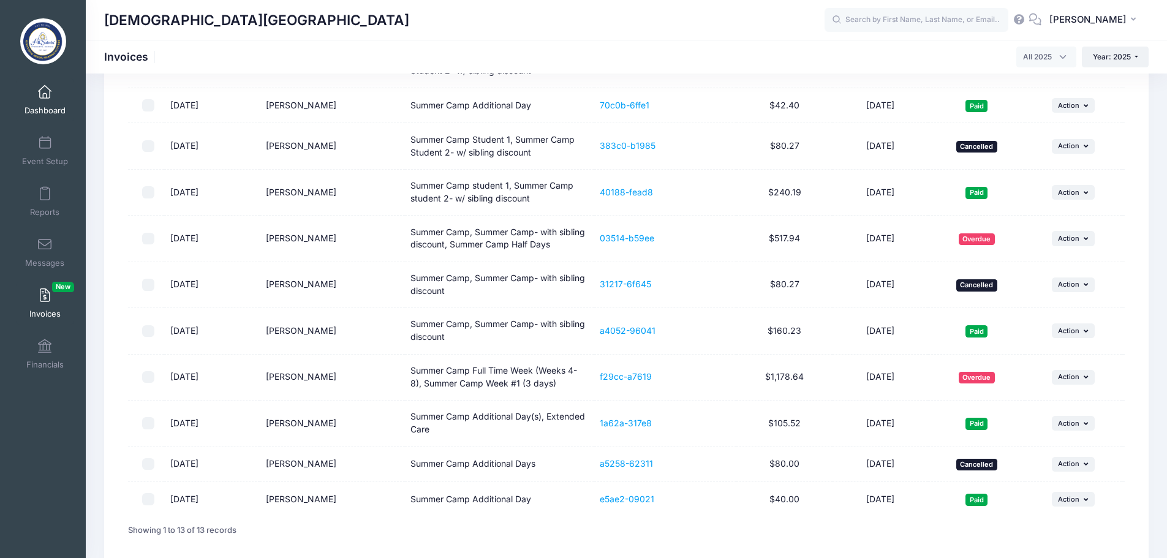
click at [48, 104] on link "Dashboard" at bounding box center [45, 99] width 58 height 43
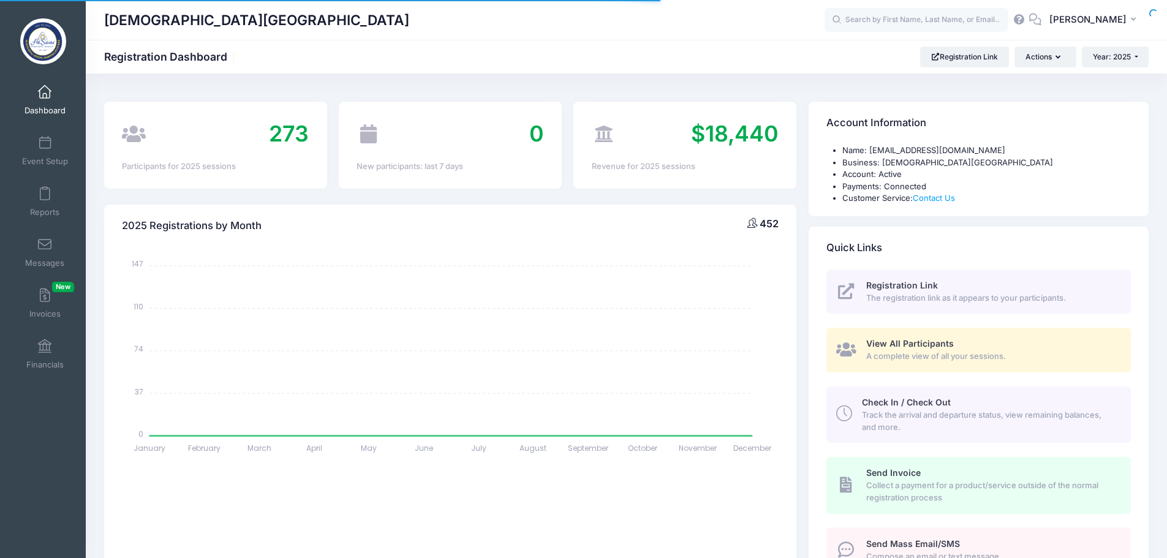
select select
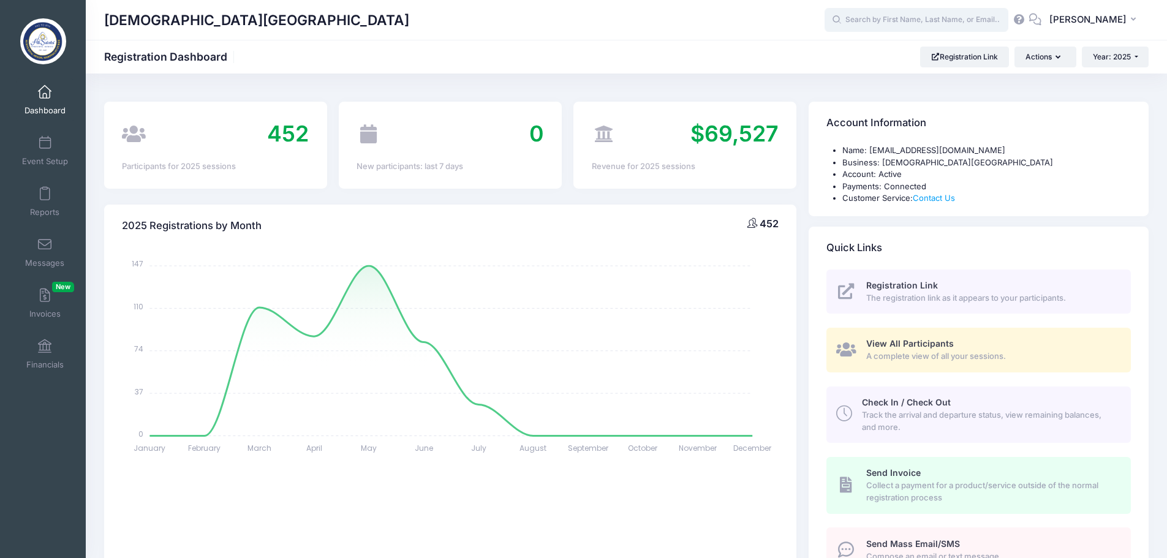
click at [895, 21] on input "text" at bounding box center [916, 20] width 184 height 24
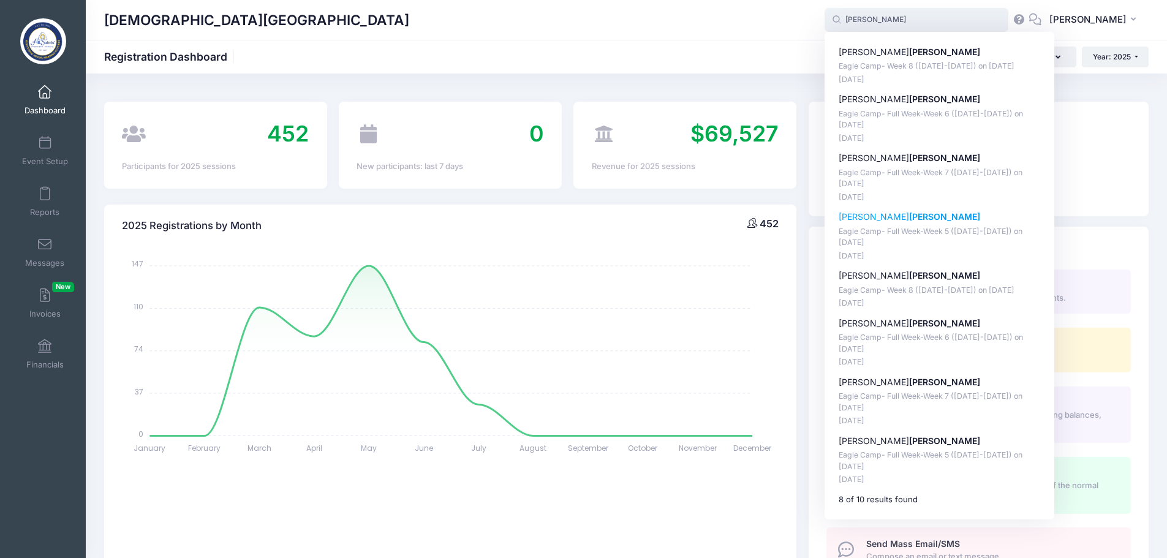
click at [914, 222] on strong "[PERSON_NAME]" at bounding box center [944, 216] width 71 height 10
type input "[PERSON_NAME] (Eagle Camp- Full Week-Week 5 ([DATE]-[DATE]), [DATE])"
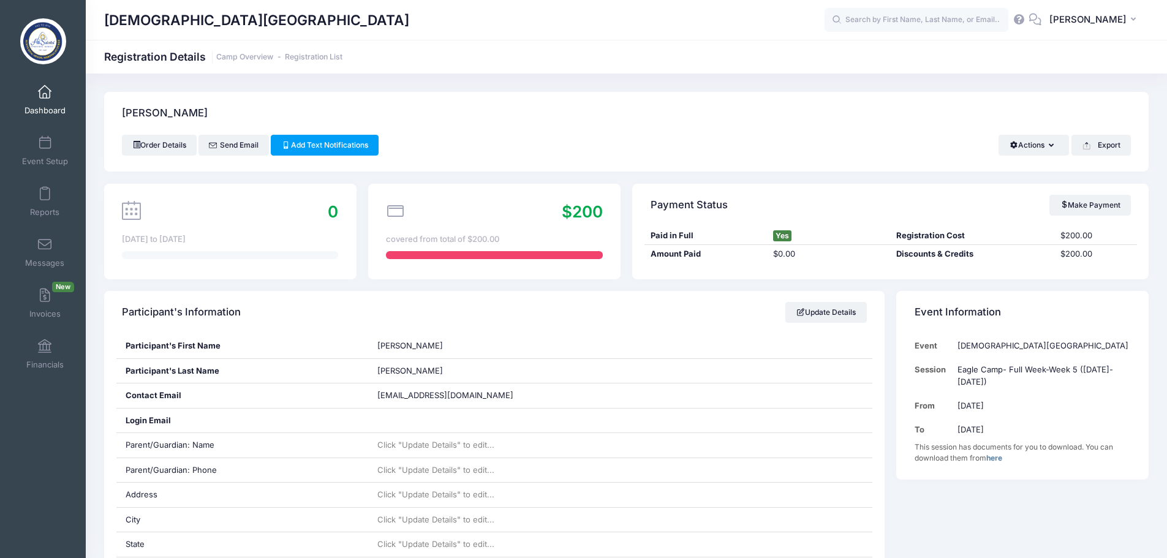
click at [40, 103] on link "Dashboard" at bounding box center [45, 99] width 58 height 43
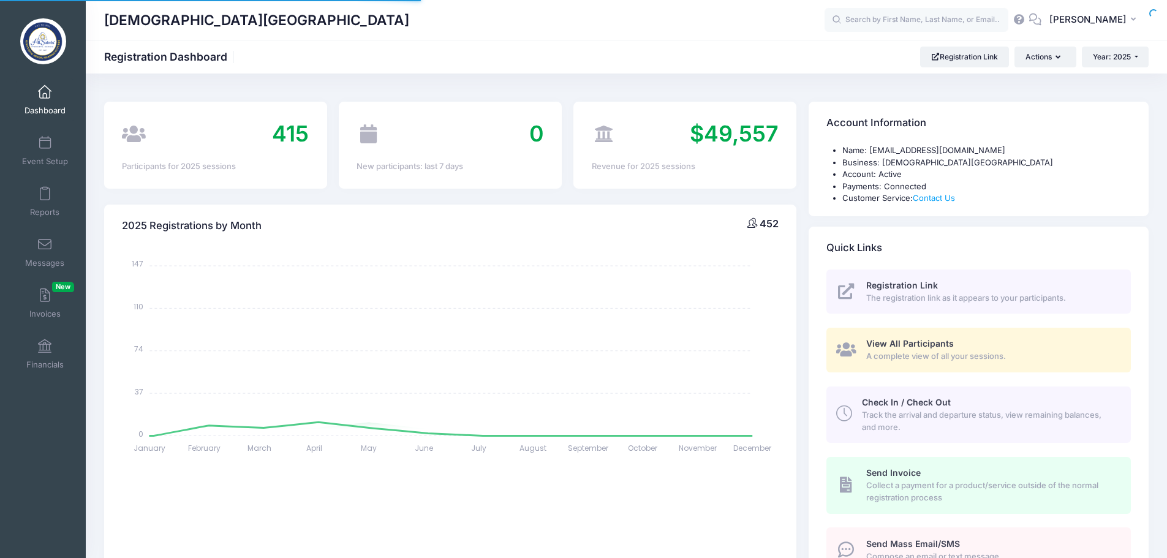
select select
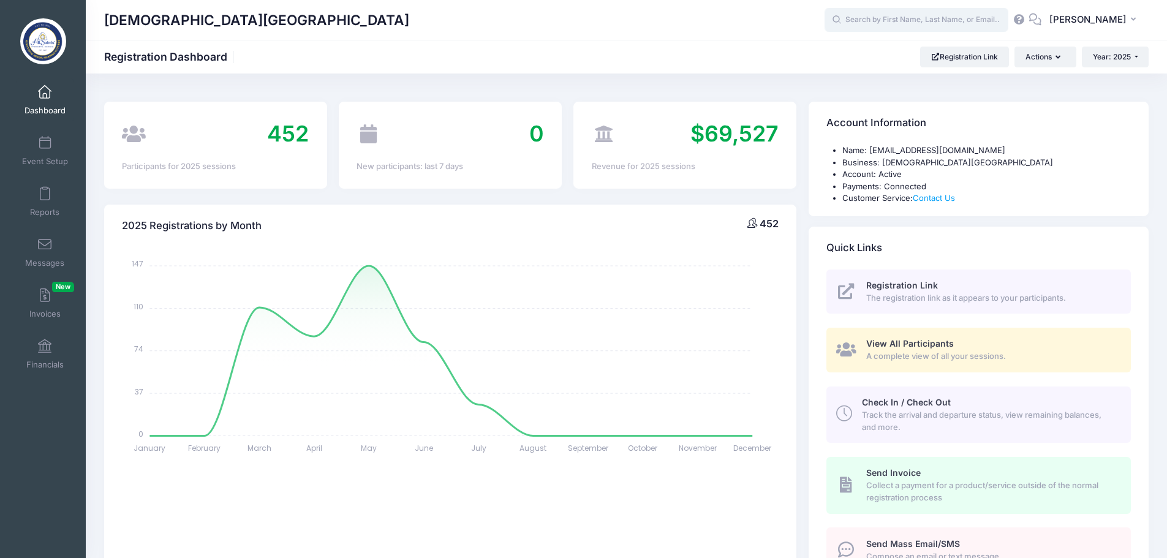
click at [910, 17] on input "text" at bounding box center [916, 20] width 184 height 24
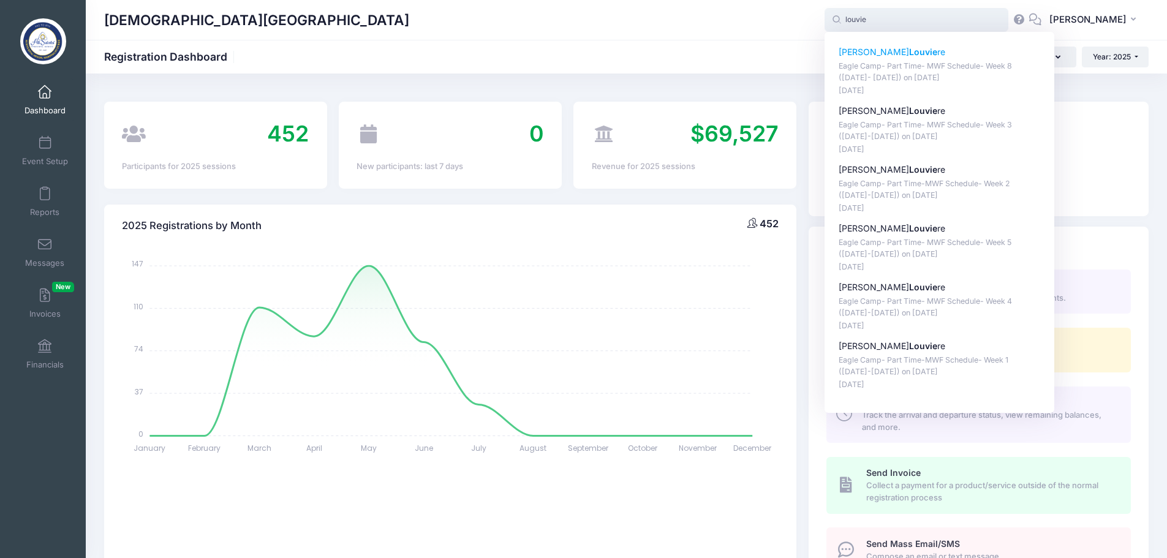
click at [909, 56] on strong "Louvie" at bounding box center [923, 52] width 28 height 10
type input "Hudson Louviere (Eagle Camp- Part Time- MWF Schedule- Week 8 (July 28- Aug. 1),…"
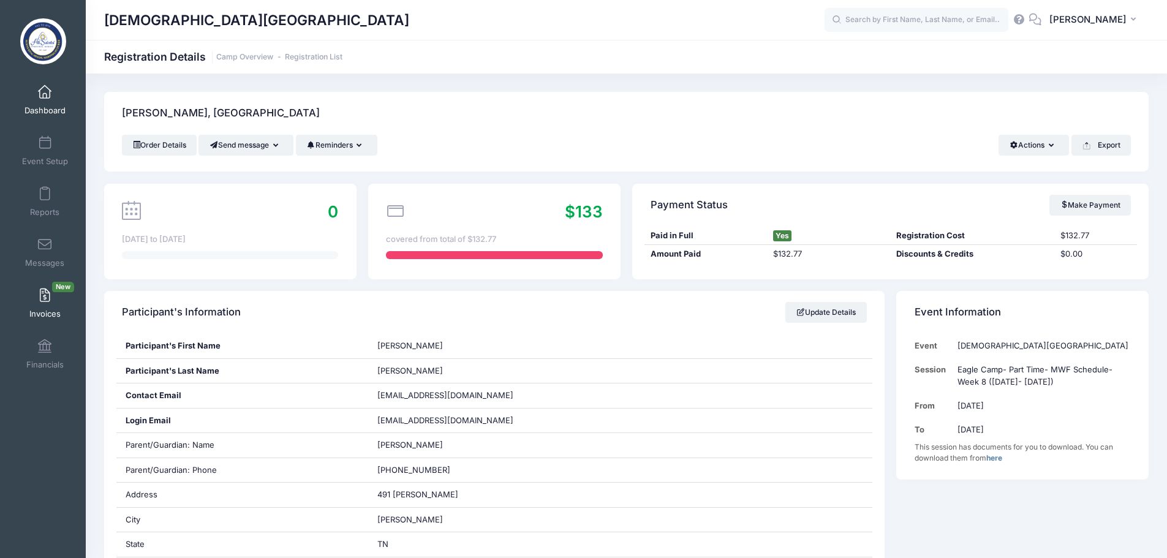
click at [45, 306] on link "Invoices New" at bounding box center [45, 303] width 58 height 43
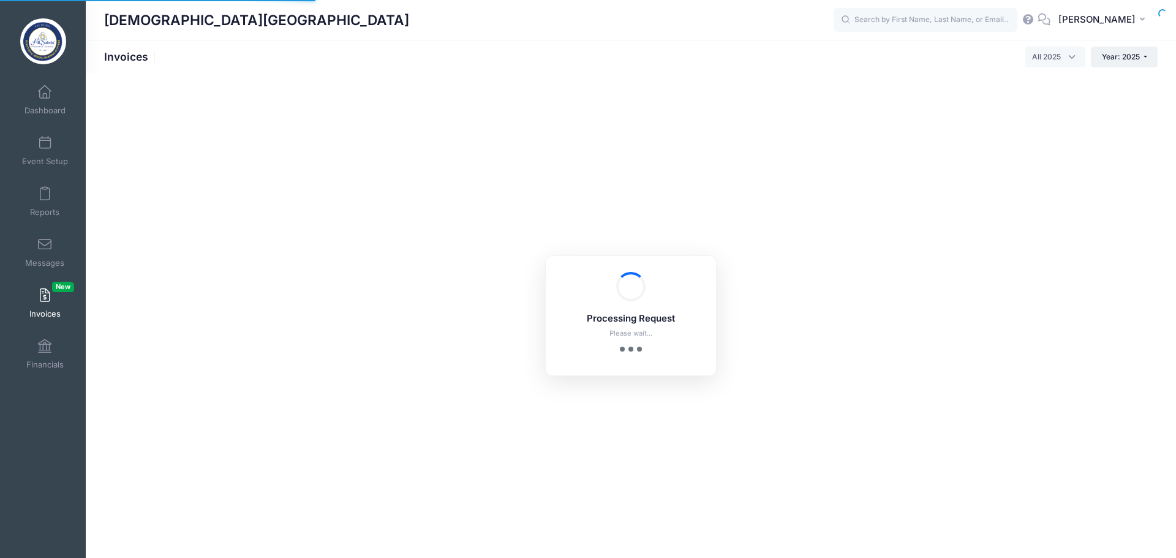
select select
